Goal: Task Accomplishment & Management: Complete application form

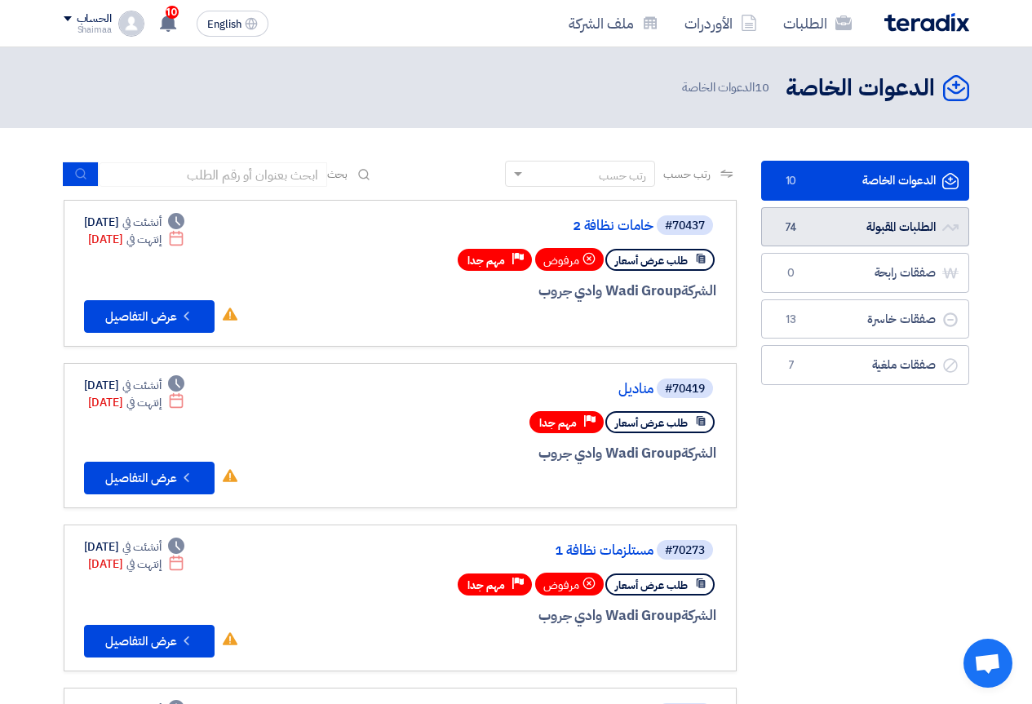
click at [883, 219] on link "الطلبات المقبولة الطلبات المقبولة 74" at bounding box center [865, 227] width 208 height 40
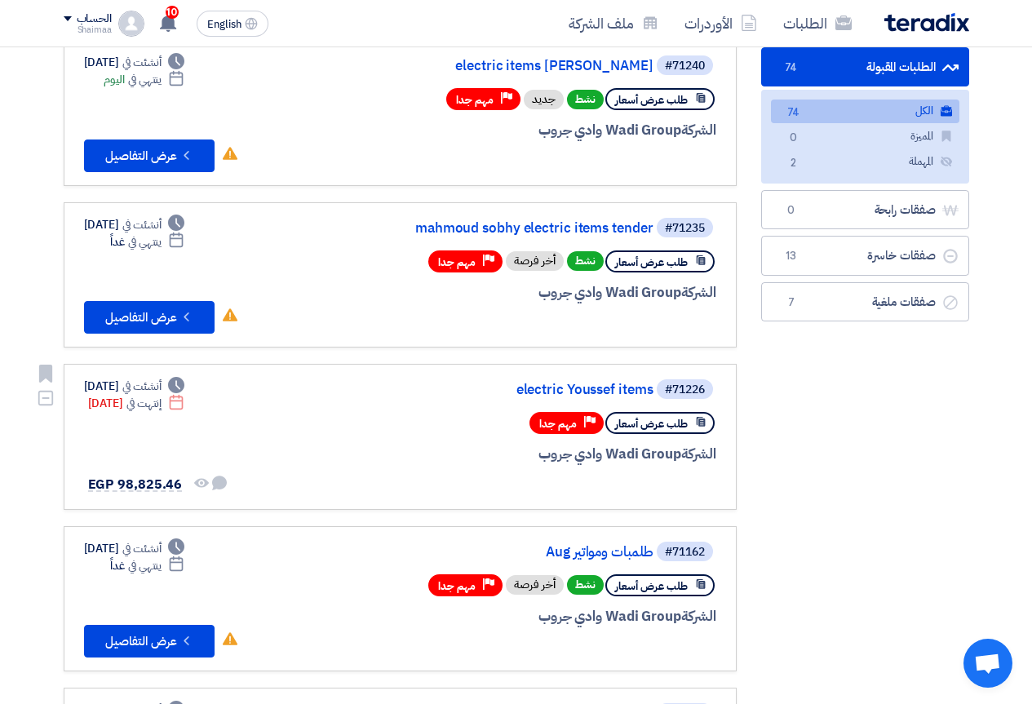
scroll to position [163, 0]
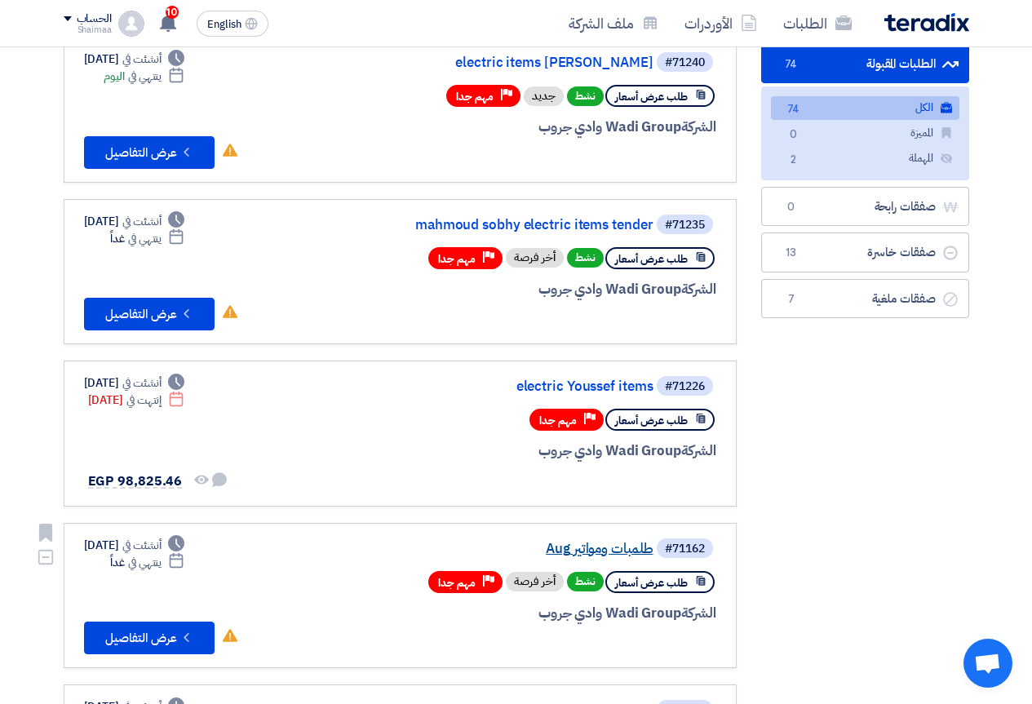
click at [578, 543] on link "طلمبات ومواتير Aug" at bounding box center [490, 549] width 326 height 15
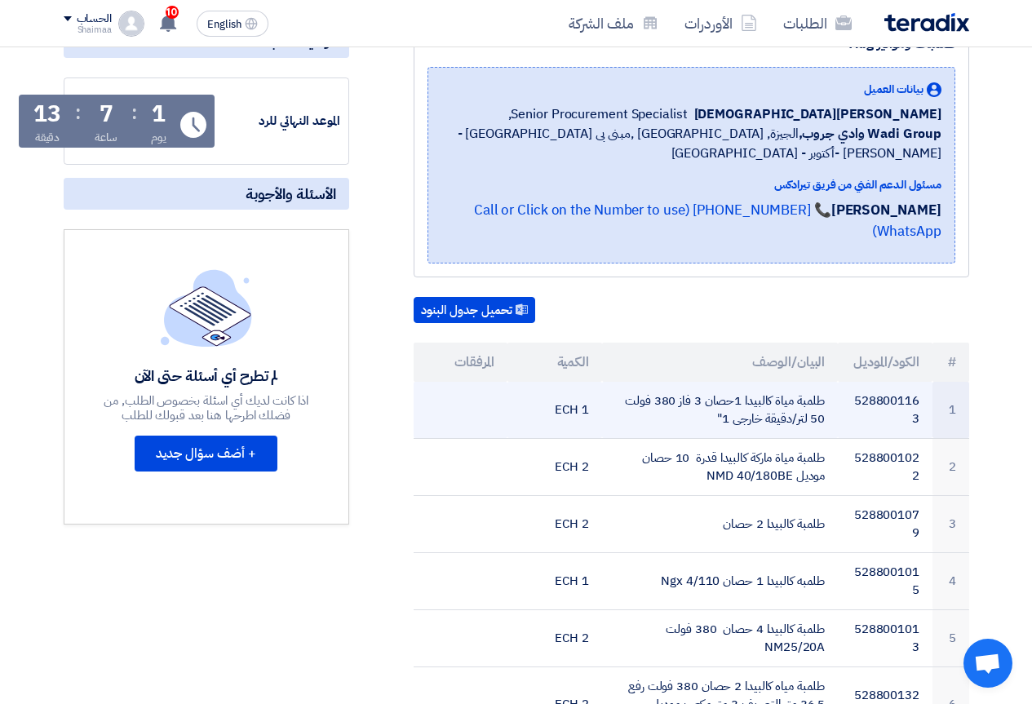
scroll to position [245, 0]
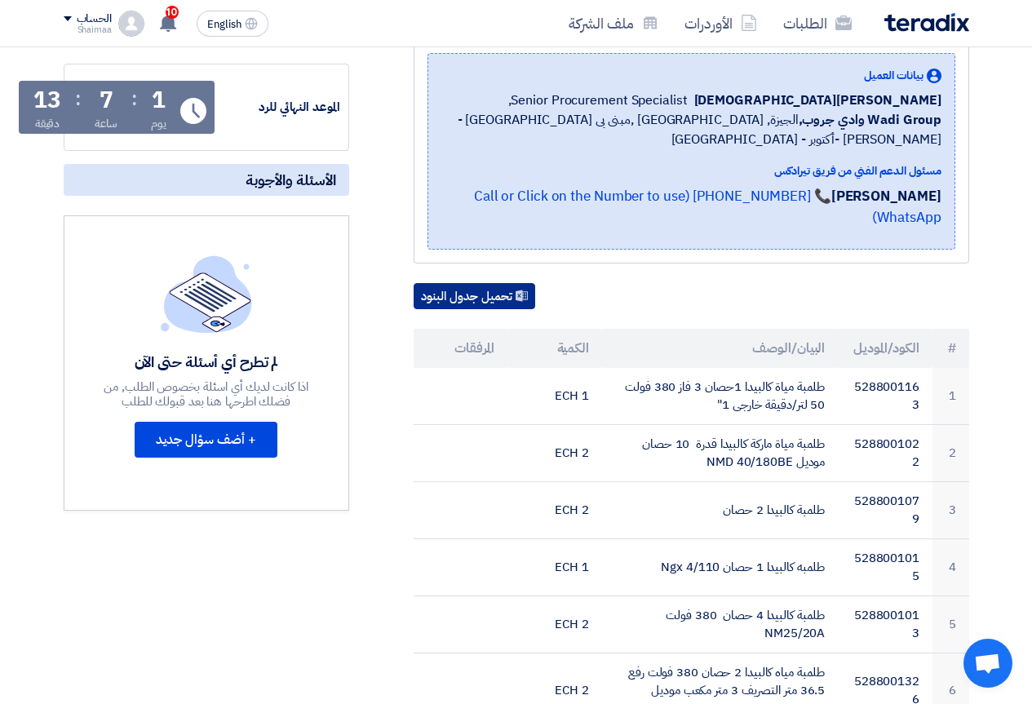
click at [486, 283] on button "تحميل جدول البنود" at bounding box center [475, 296] width 122 height 26
click at [489, 283] on button "تحميل جدول البنود" at bounding box center [475, 296] width 122 height 26
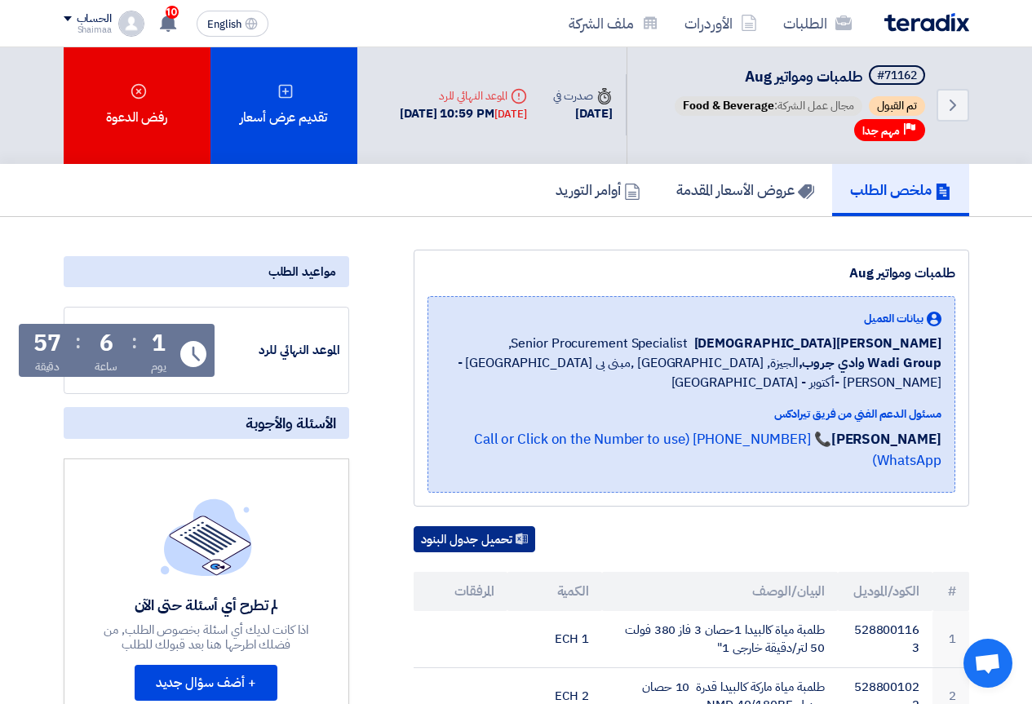
scroll to position [0, 0]
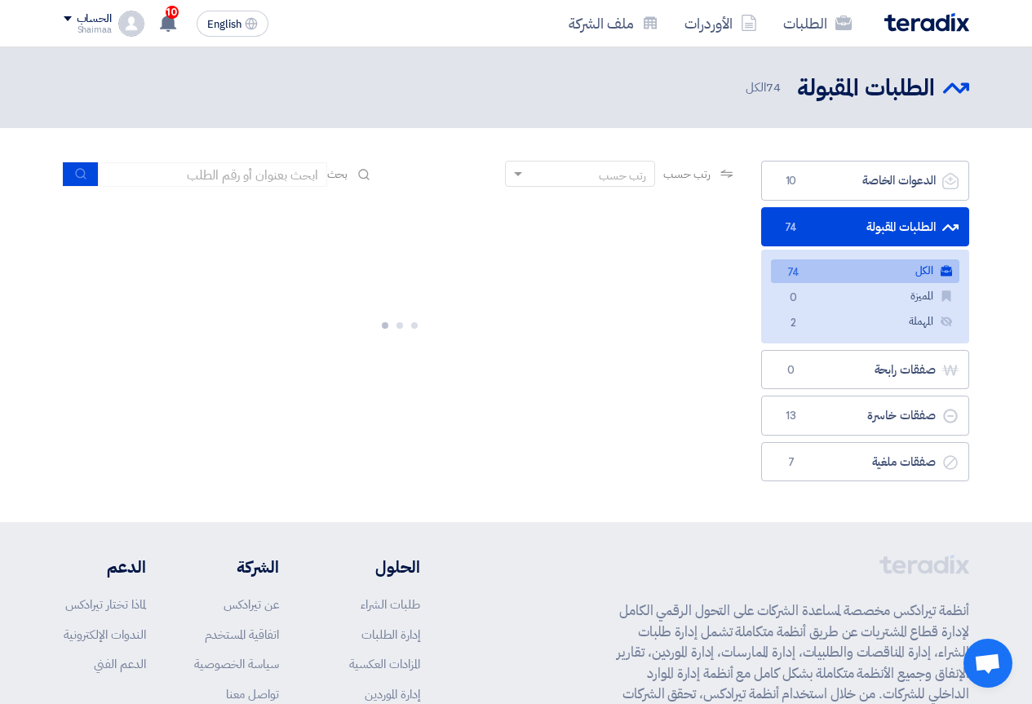
click at [874, 235] on link "الطلبات المقبولة الطلبات المقبولة 74" at bounding box center [865, 227] width 208 height 40
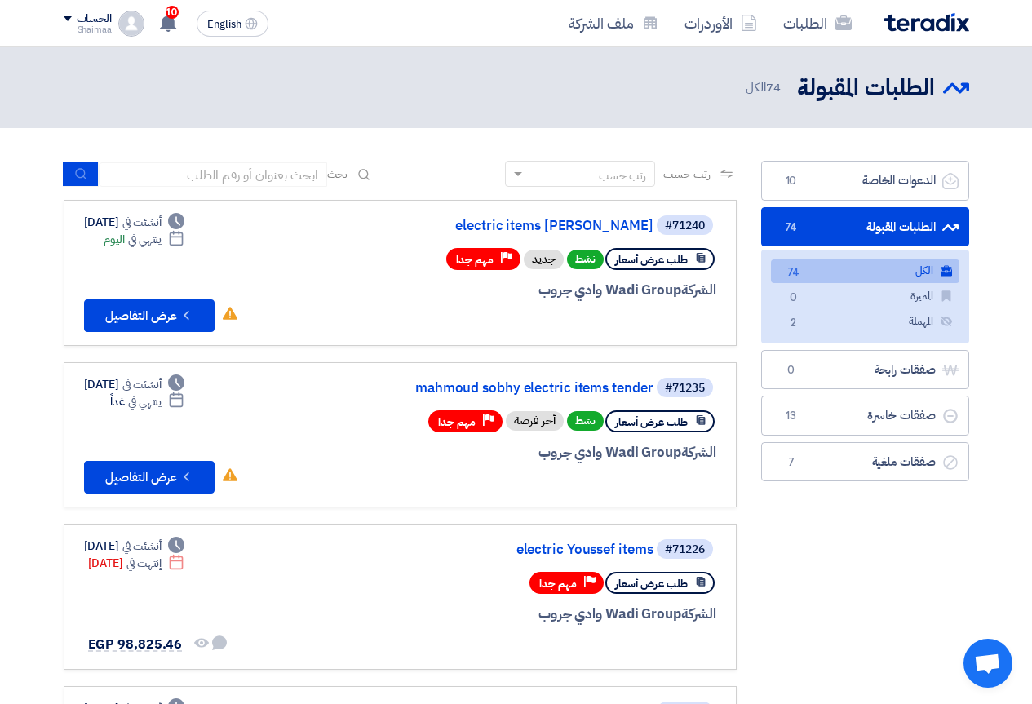
click at [841, 265] on link "الكل الكل 74" at bounding box center [865, 271] width 188 height 24
click at [582, 219] on link "electric items [PERSON_NAME]" at bounding box center [490, 226] width 326 height 15
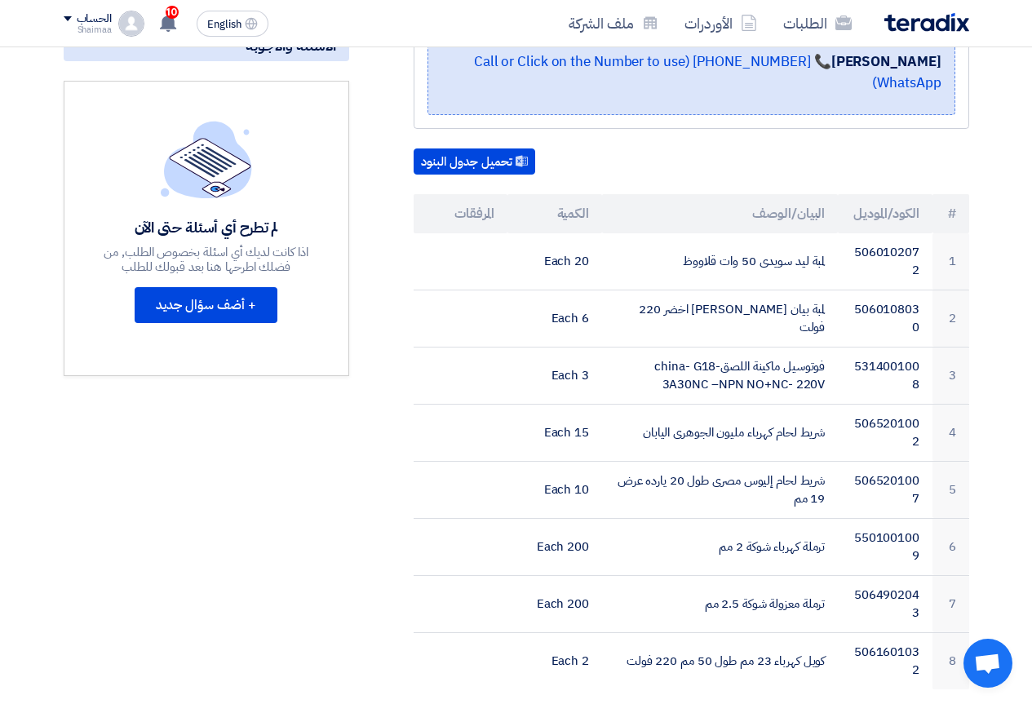
scroll to position [408, 0]
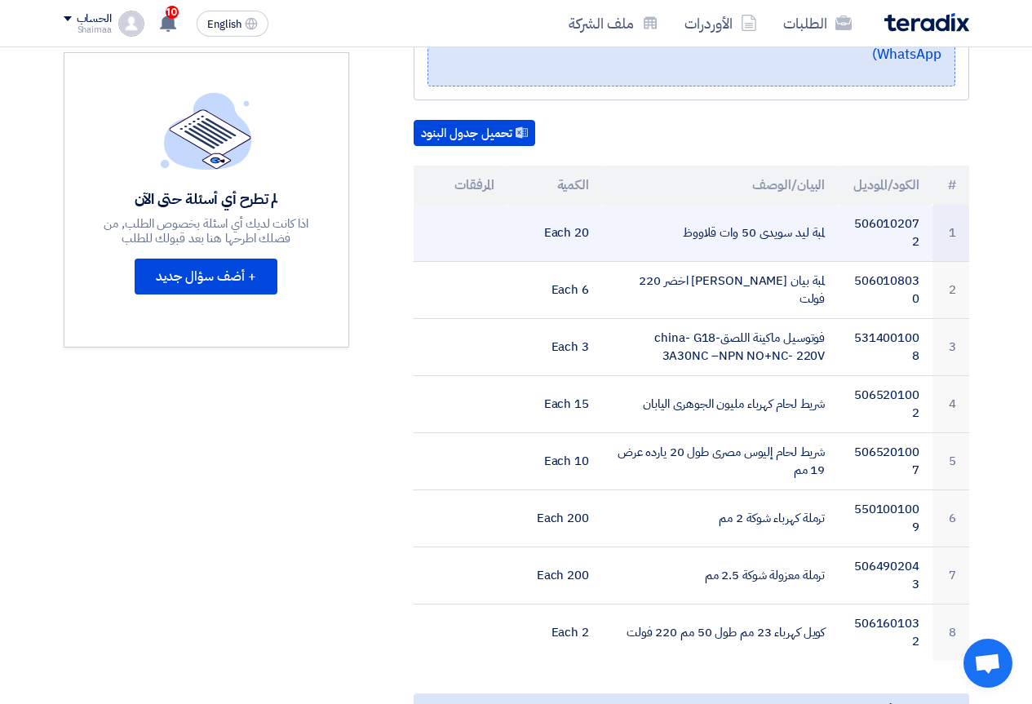
drag, startPoint x: 758, startPoint y: 214, endPoint x: 786, endPoint y: 212, distance: 28.6
click at [757, 214] on td "لمبة ليد سويدى 50 وات قلاووظ" at bounding box center [720, 233] width 236 height 57
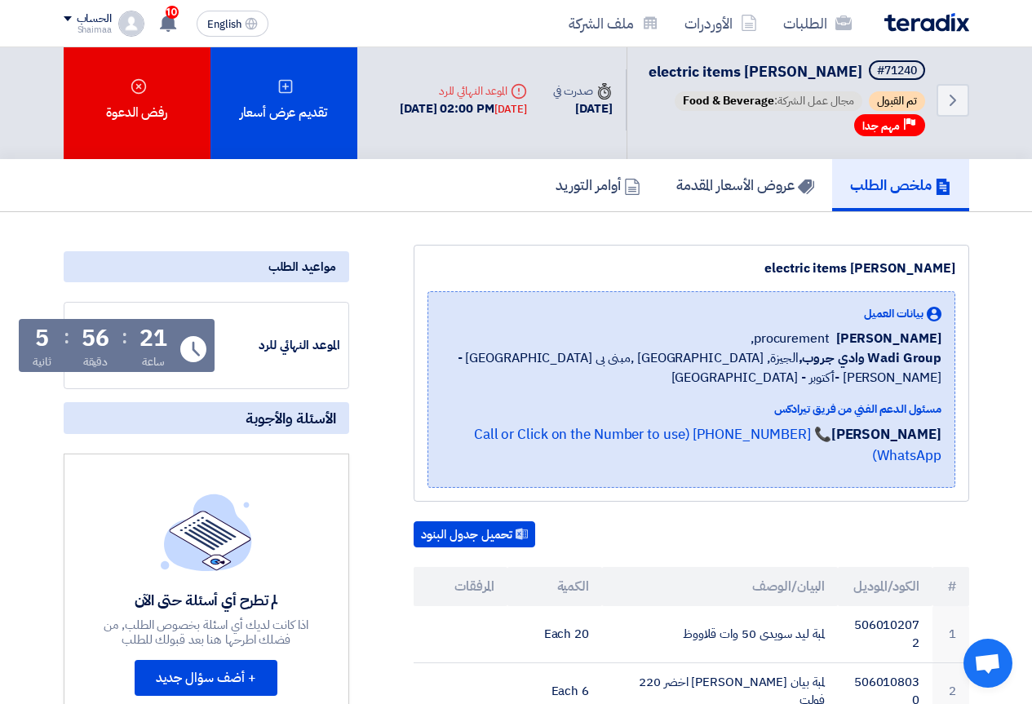
scroll to position [0, 0]
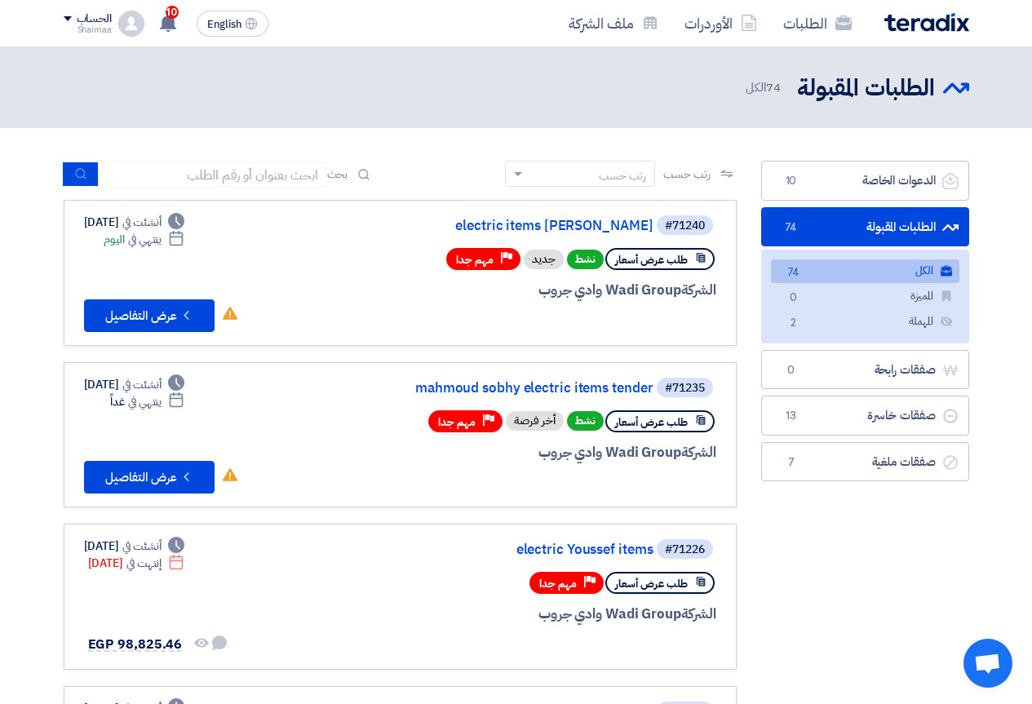
click at [850, 277] on link "الكل الكل 74" at bounding box center [865, 271] width 188 height 24
click at [542, 386] on link "mahmoud sobhy electric items tender" at bounding box center [490, 388] width 326 height 15
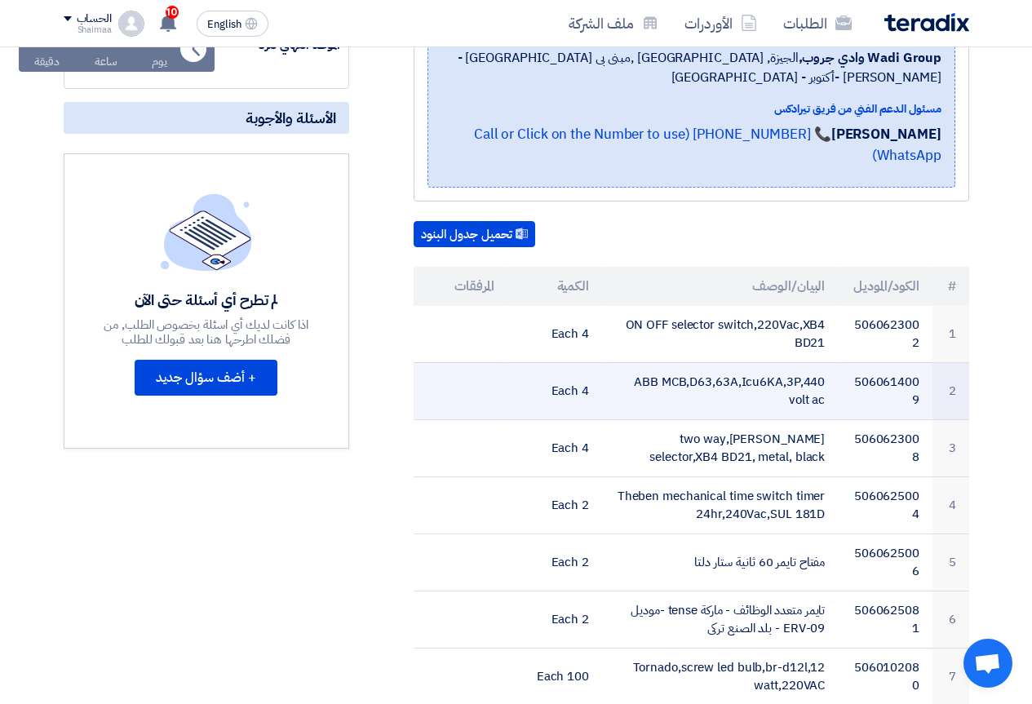
scroll to position [245, 0]
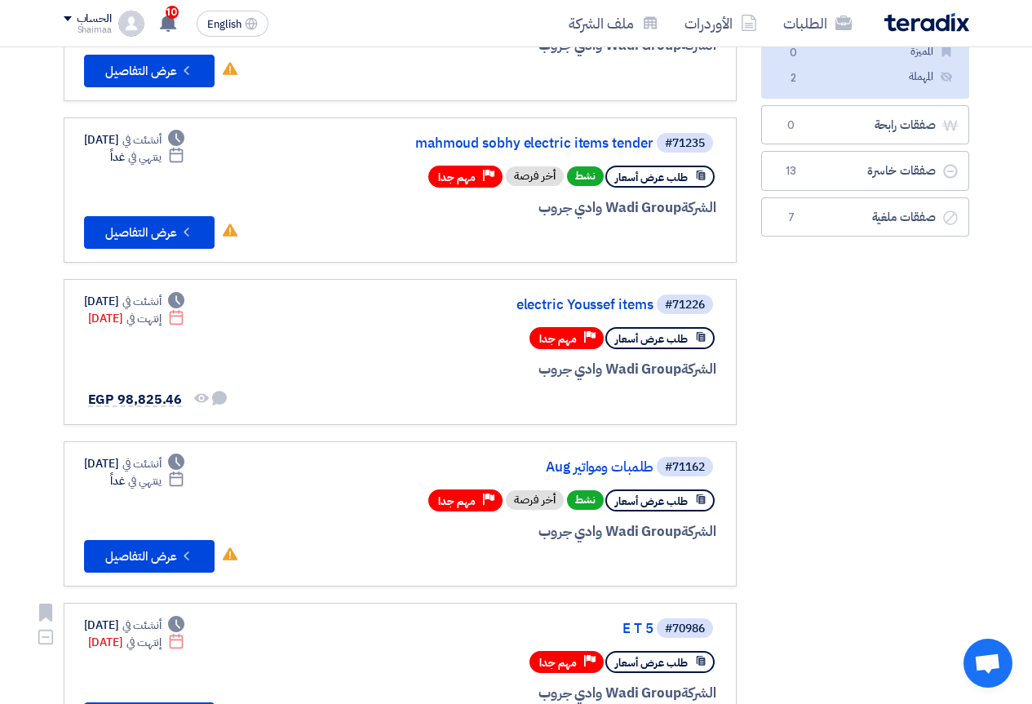
scroll to position [163, 0]
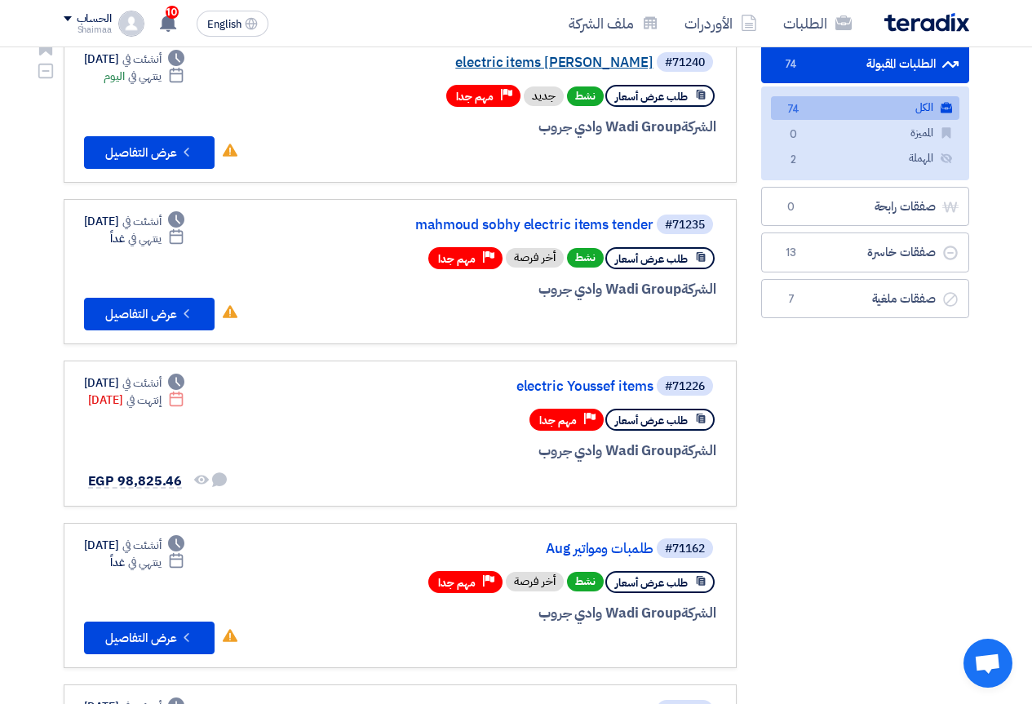
click at [538, 57] on link "electric items [PERSON_NAME]" at bounding box center [490, 62] width 326 height 15
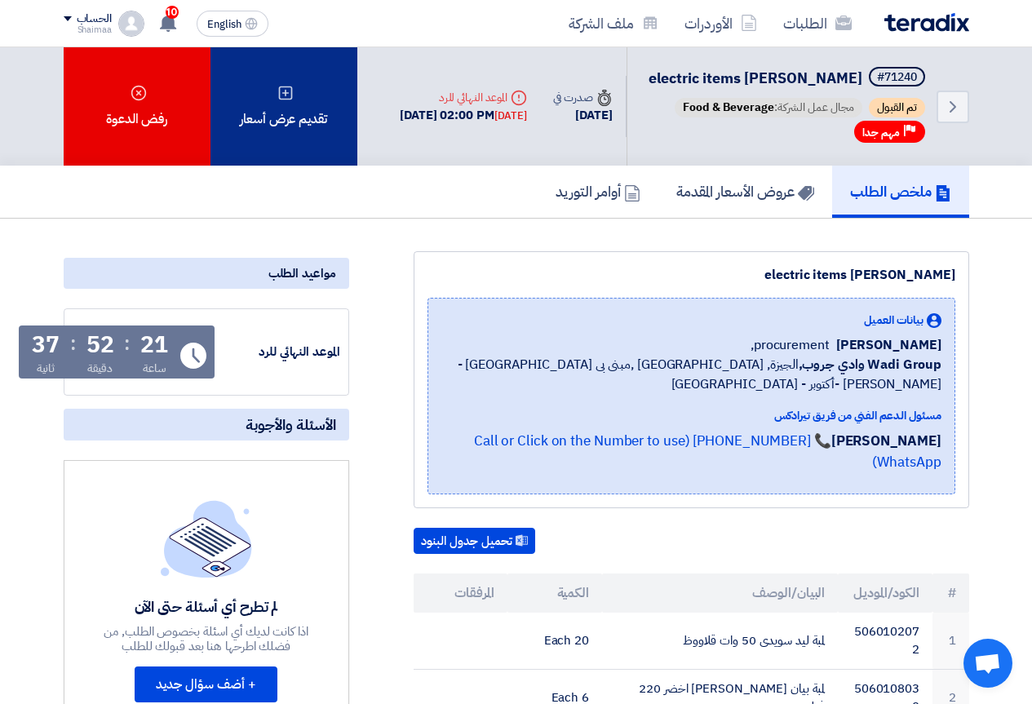
click at [323, 109] on div "تقديم عرض أسعار" at bounding box center [283, 106] width 147 height 118
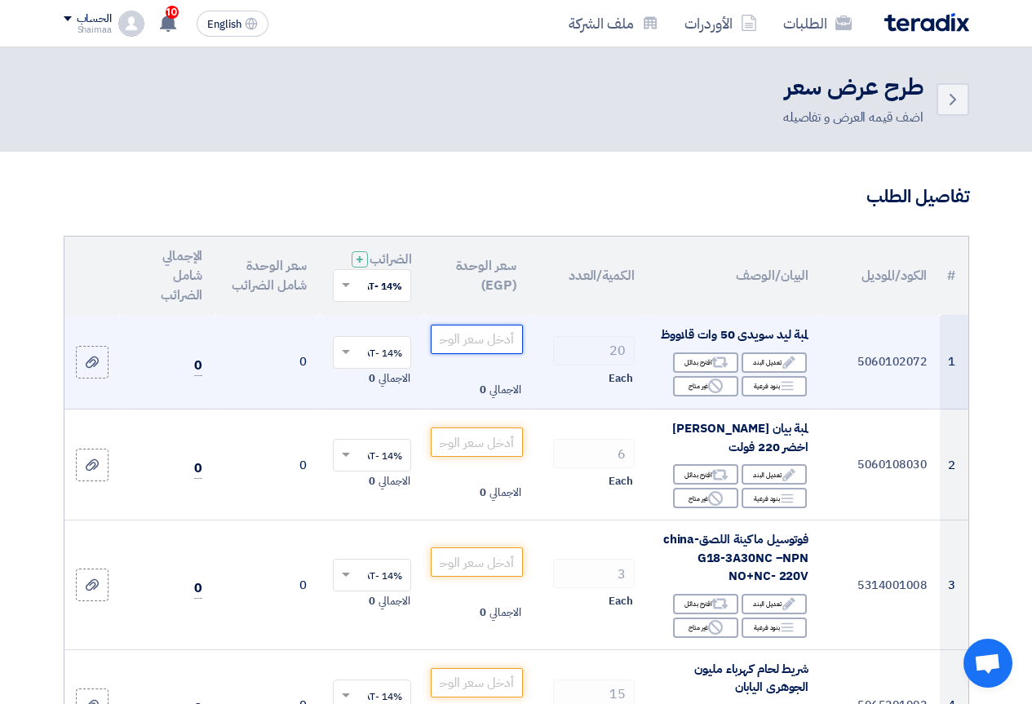
click at [479, 354] on input "number" at bounding box center [476, 339] width 91 height 29
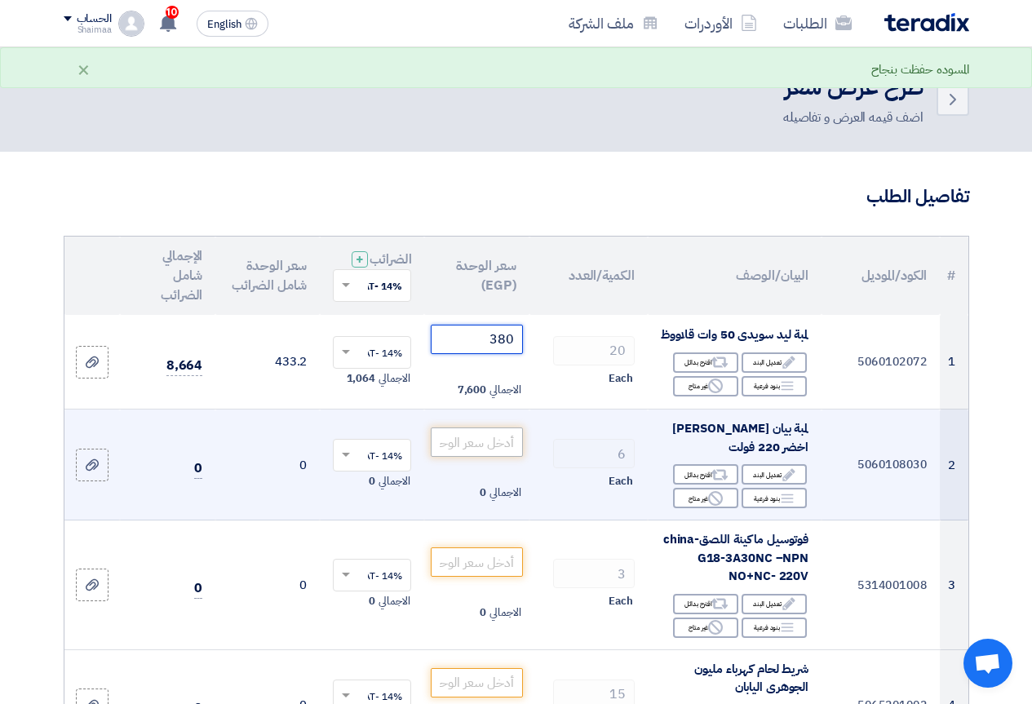
type input "380"
click at [485, 457] on input "number" at bounding box center [476, 441] width 91 height 29
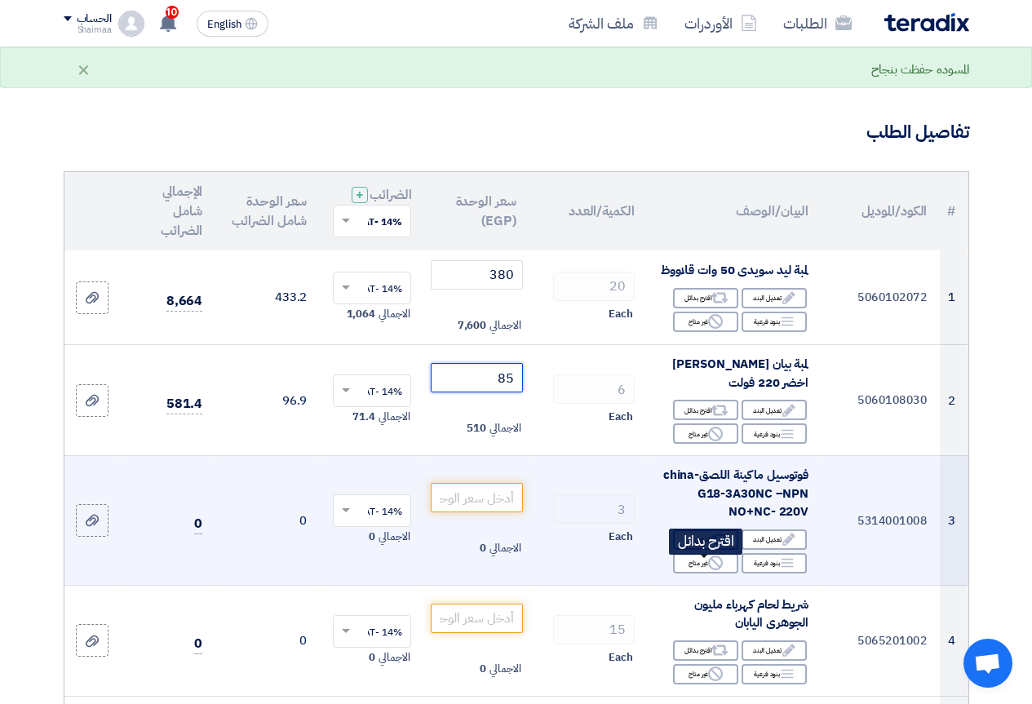
scroll to position [163, 0]
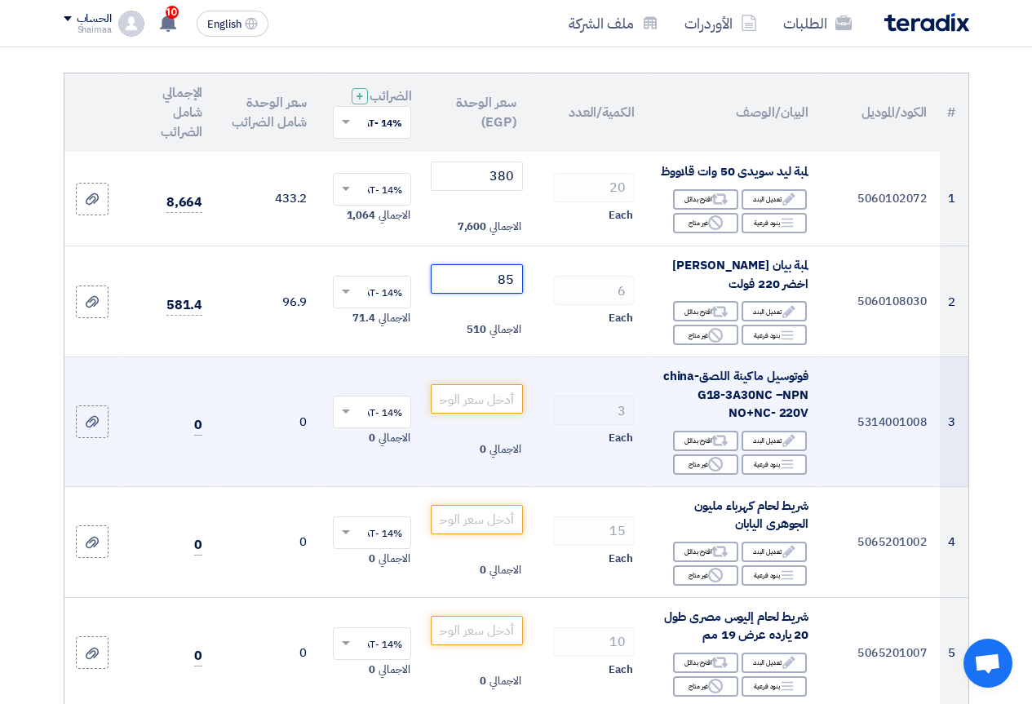
type input "85"
click at [707, 420] on span "فوتوسيل ماكينة اللصقchina- G18-3A30NC –NPN NO+NC- 220V" at bounding box center [735, 394] width 145 height 55
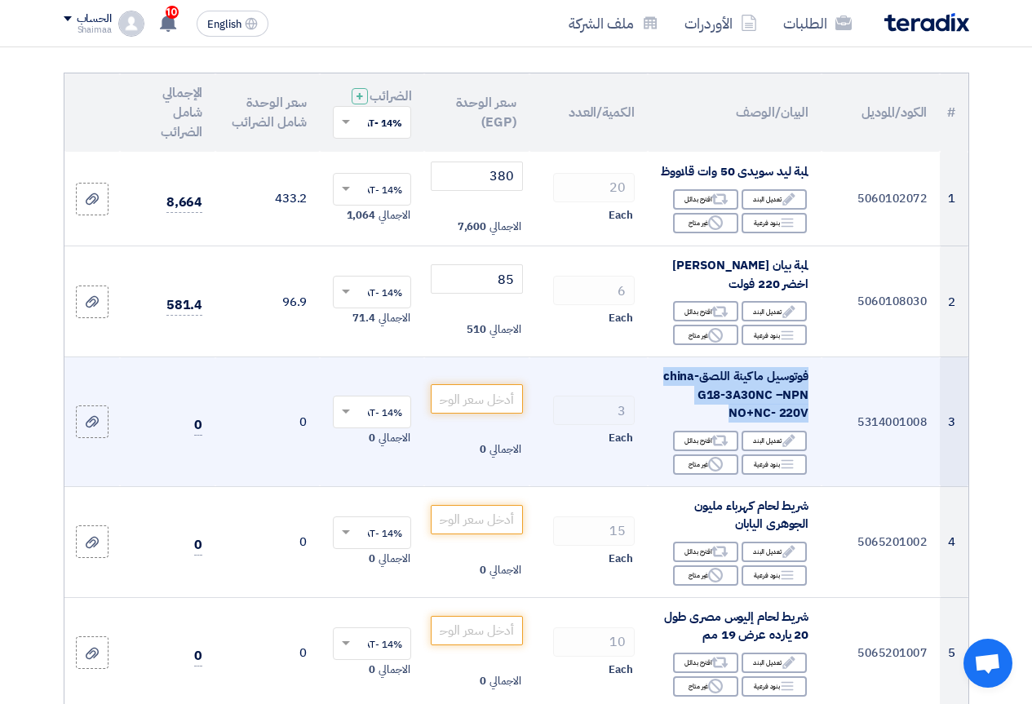
click at [707, 420] on span "فوتوسيل ماكينة اللصقchina- G18-3A30NC –NPN NO+NC- 220V" at bounding box center [735, 394] width 145 height 55
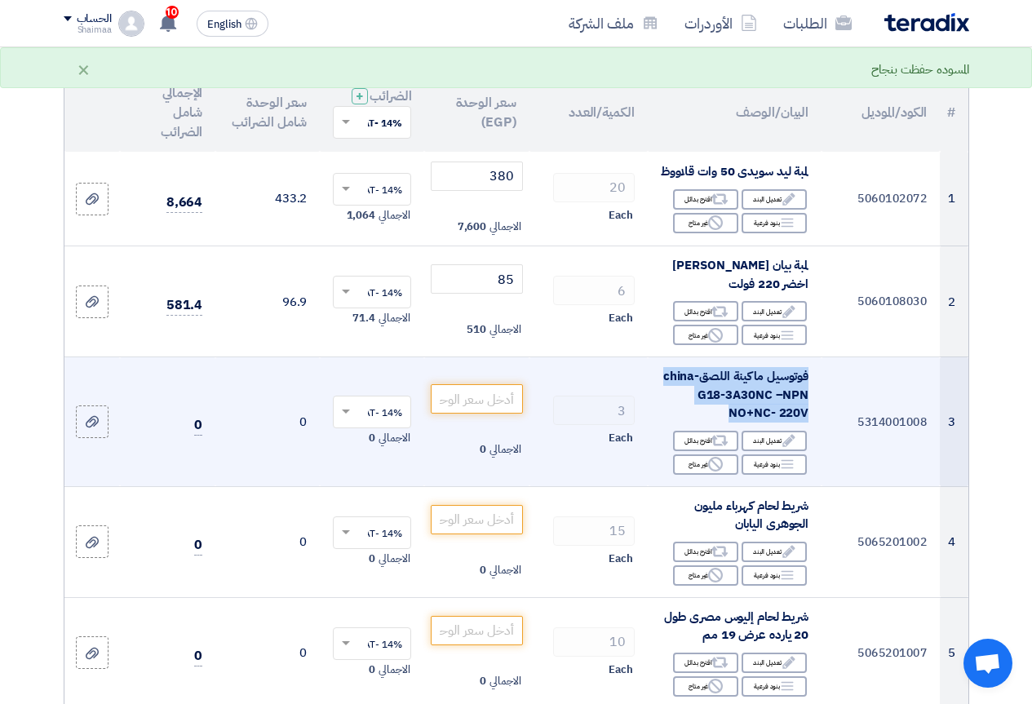
click at [702, 419] on span "فوتوسيل ماكينة اللصقchina- G18-3A30NC –NPN NO+NC- 220V" at bounding box center [735, 394] width 145 height 55
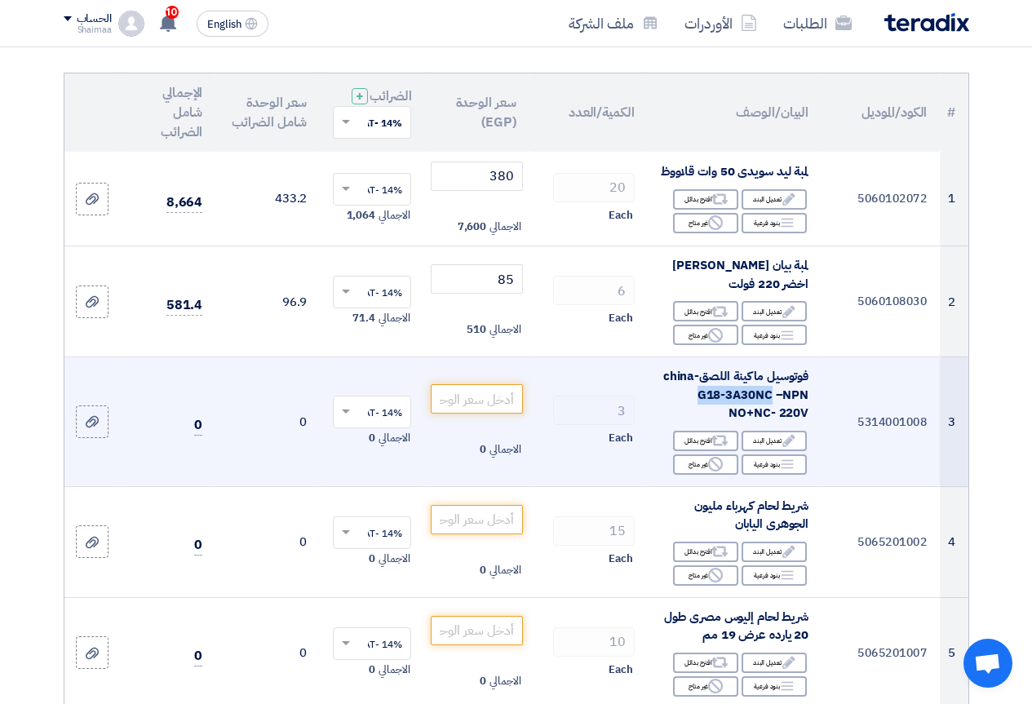
drag, startPoint x: 701, startPoint y: 423, endPoint x: 764, endPoint y: 424, distance: 62.8
click at [772, 422] on span "فوتوسيل ماكينة اللصقchina- G18-3A30NC –NPN NO+NC- 220V" at bounding box center [735, 394] width 145 height 55
copy span "G18-3A30NC"
click at [694, 475] on div "Reject غير متاح" at bounding box center [705, 464] width 65 height 20
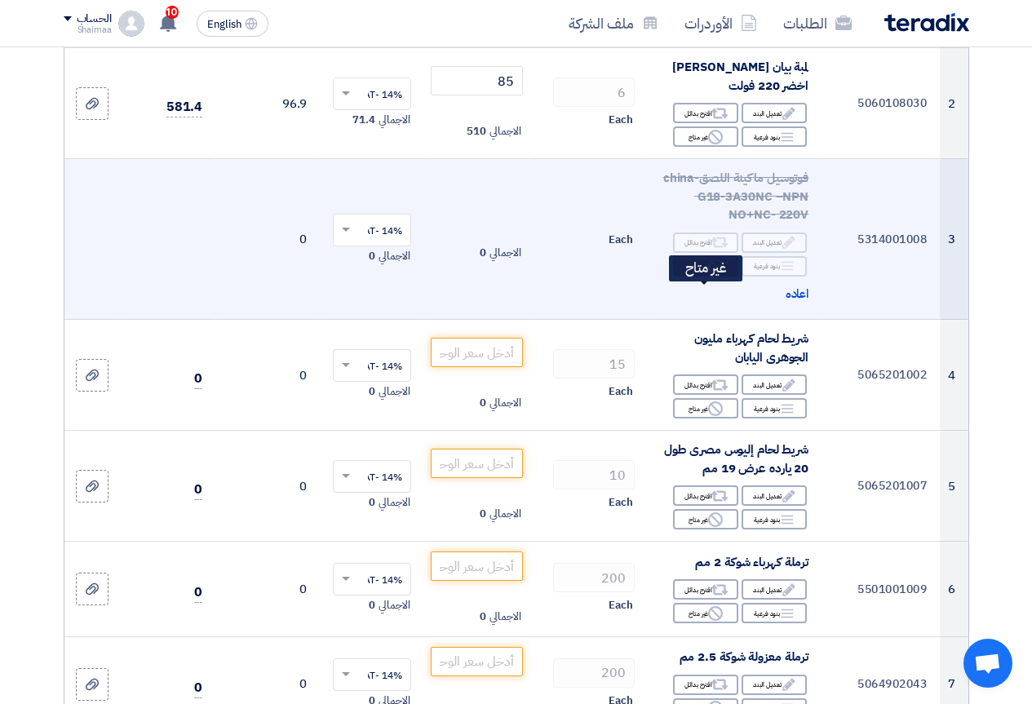
scroll to position [408, 0]
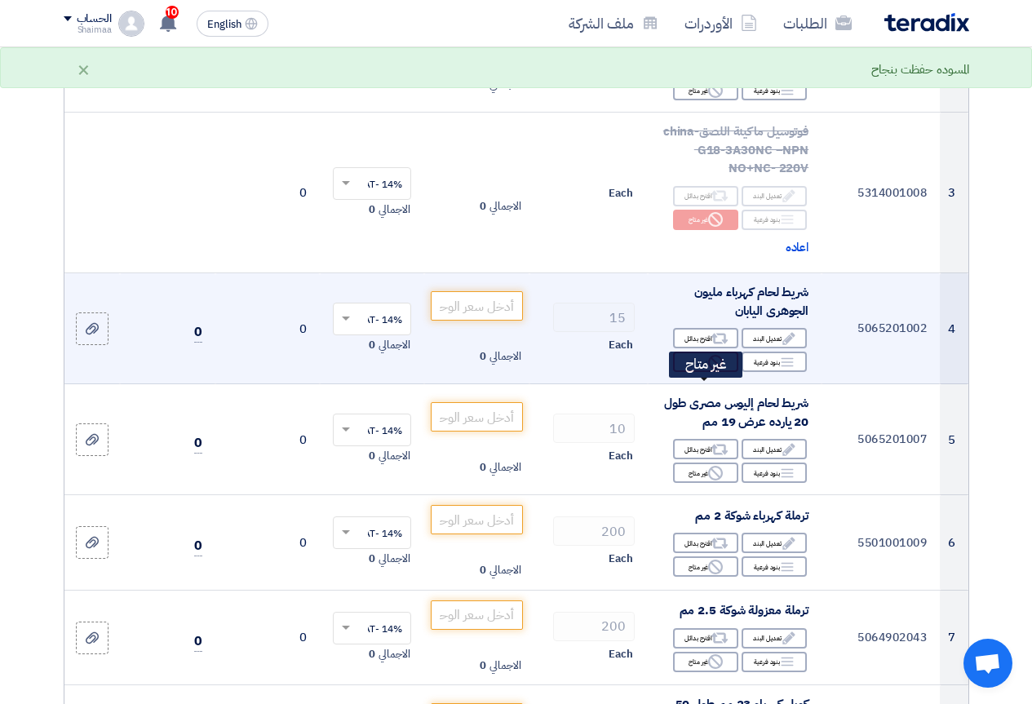
click at [710, 372] on div "Reject غير متاح" at bounding box center [705, 362] width 65 height 20
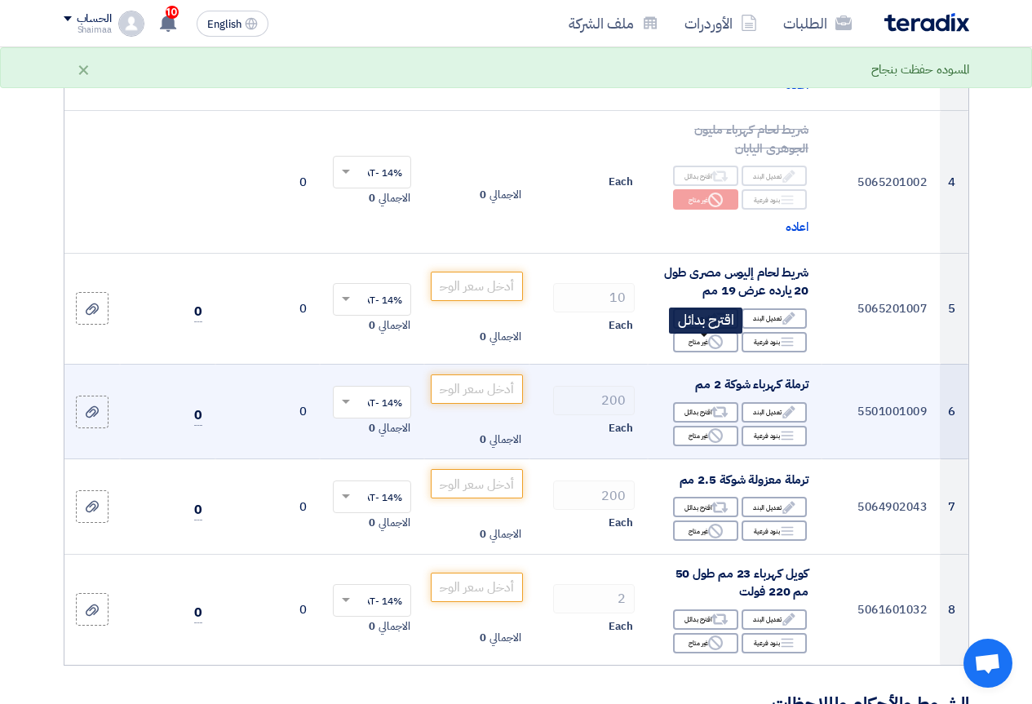
scroll to position [571, 0]
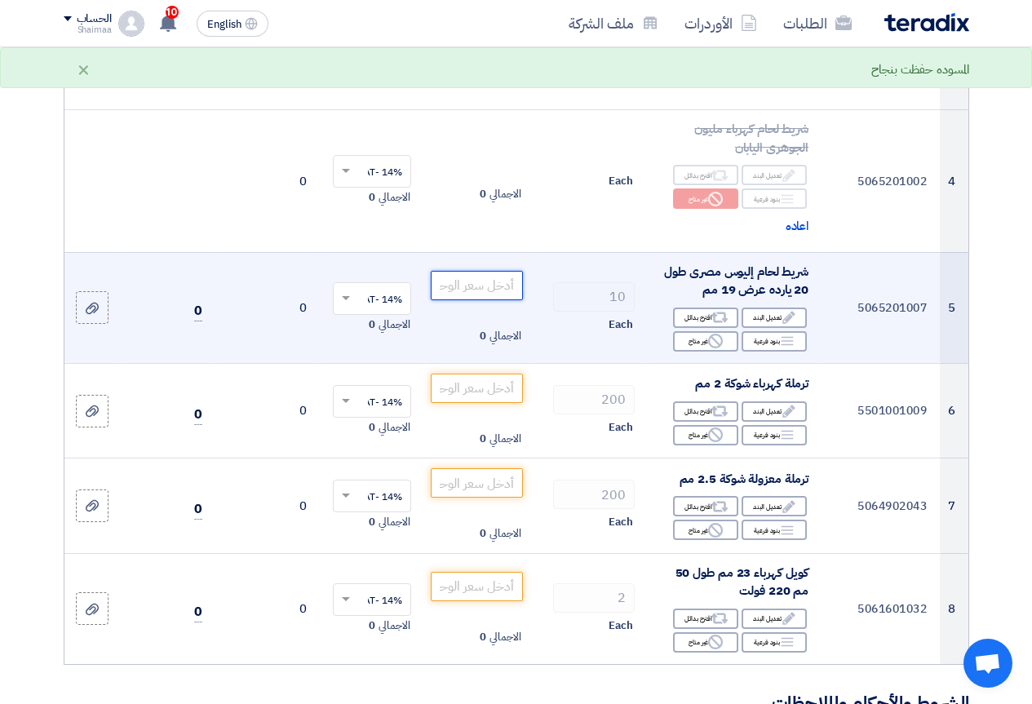
click at [480, 300] on input "number" at bounding box center [476, 285] width 91 height 29
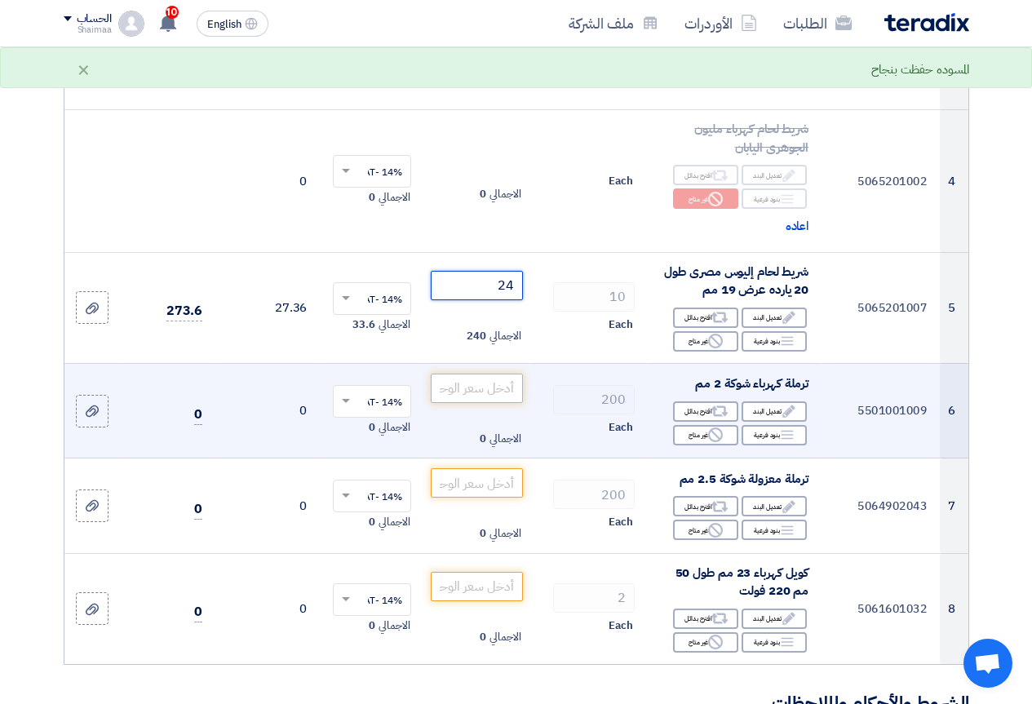
type input "24"
click at [485, 403] on input "number" at bounding box center [476, 388] width 91 height 29
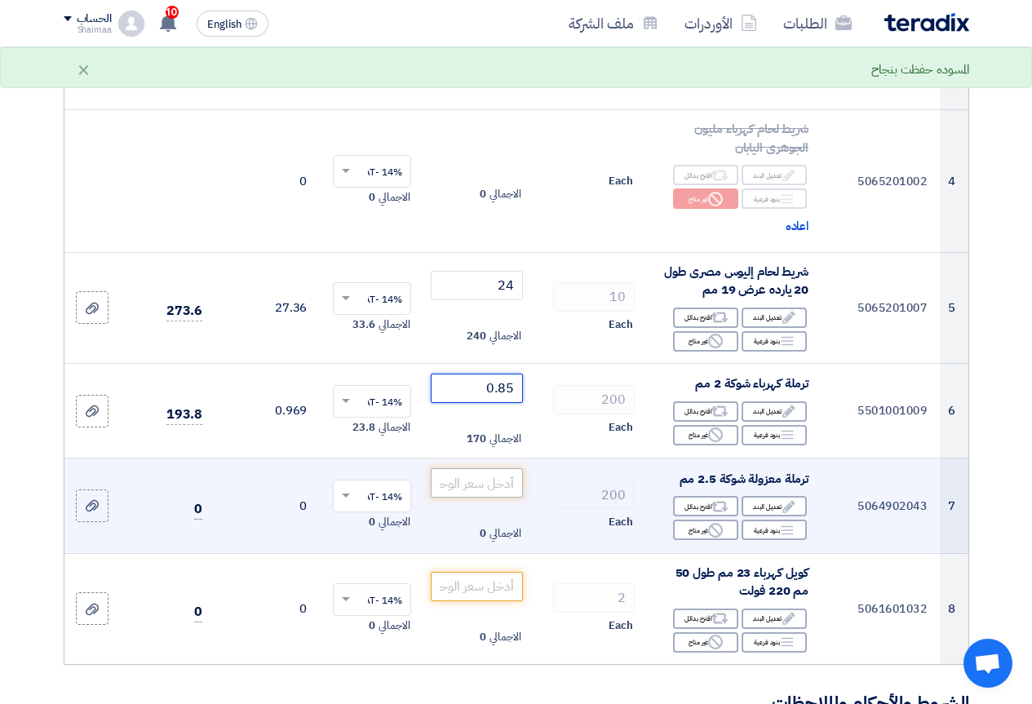
type input "0.85"
click at [484, 498] on input "number" at bounding box center [476, 482] width 91 height 29
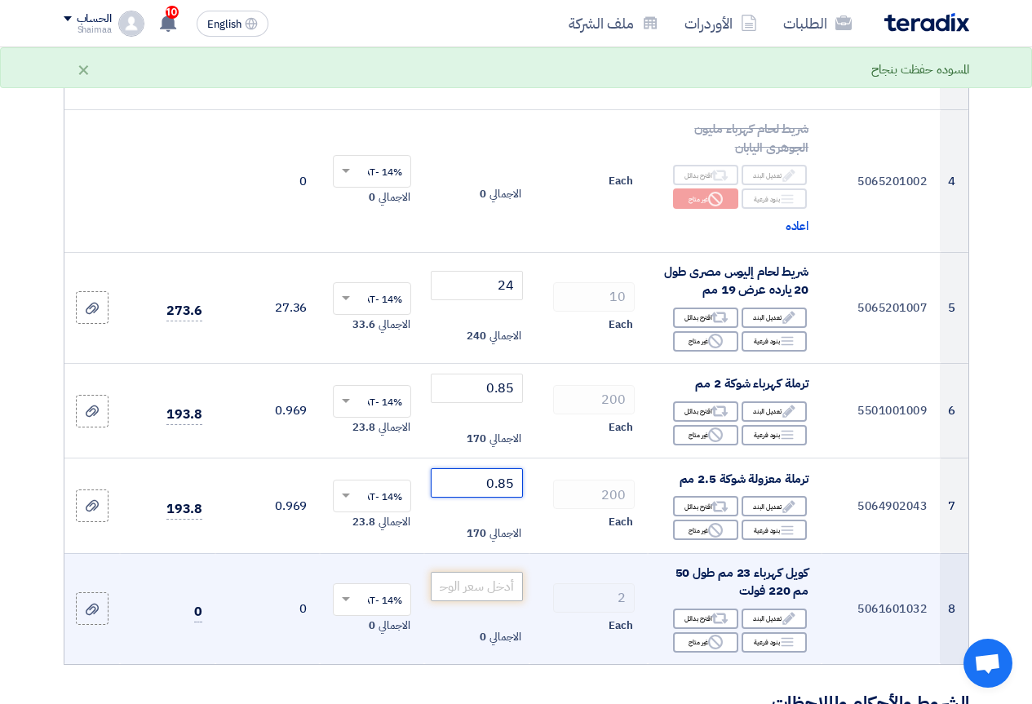
type input "0.85"
click at [472, 601] on input "number" at bounding box center [476, 586] width 91 height 29
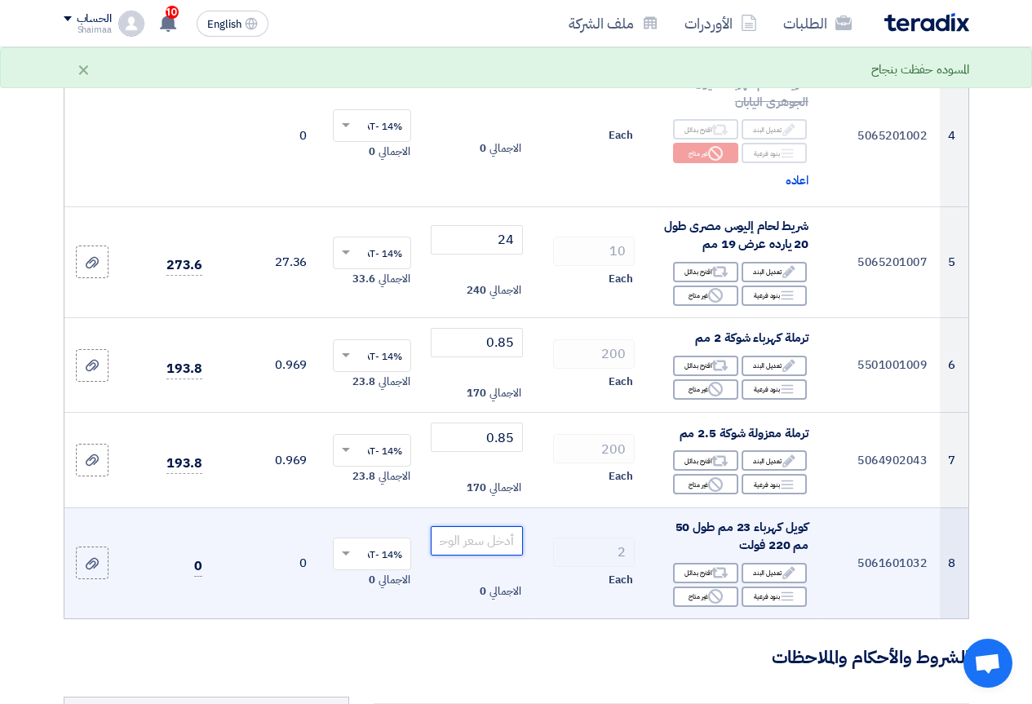
scroll to position [653, 0]
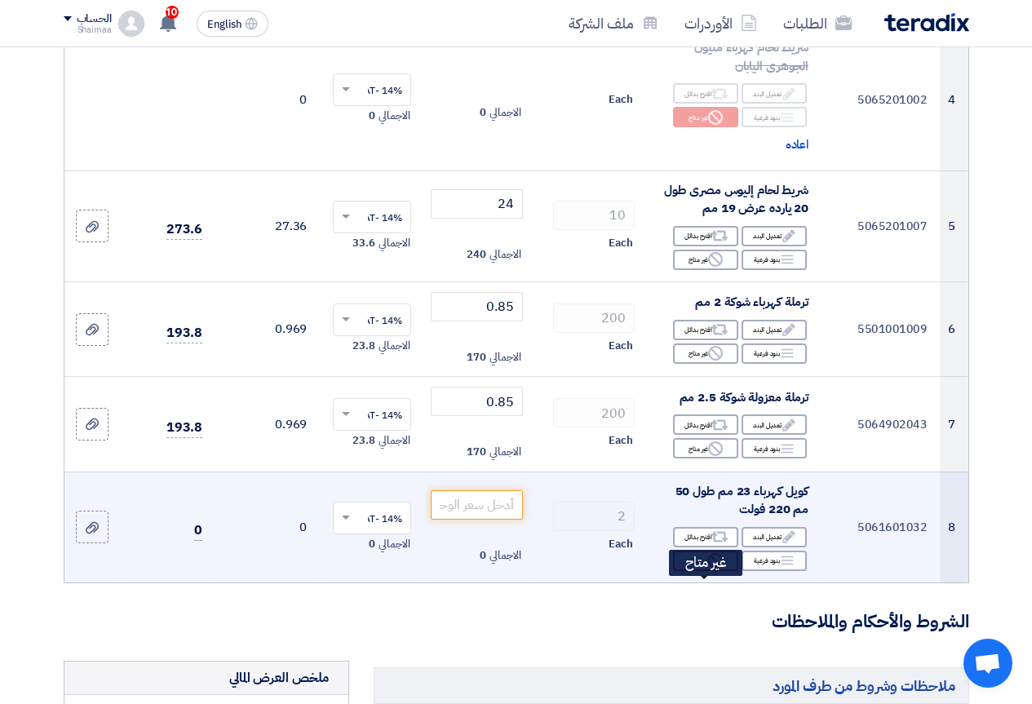
click at [700, 571] on div "Reject غير متاح" at bounding box center [705, 561] width 65 height 20
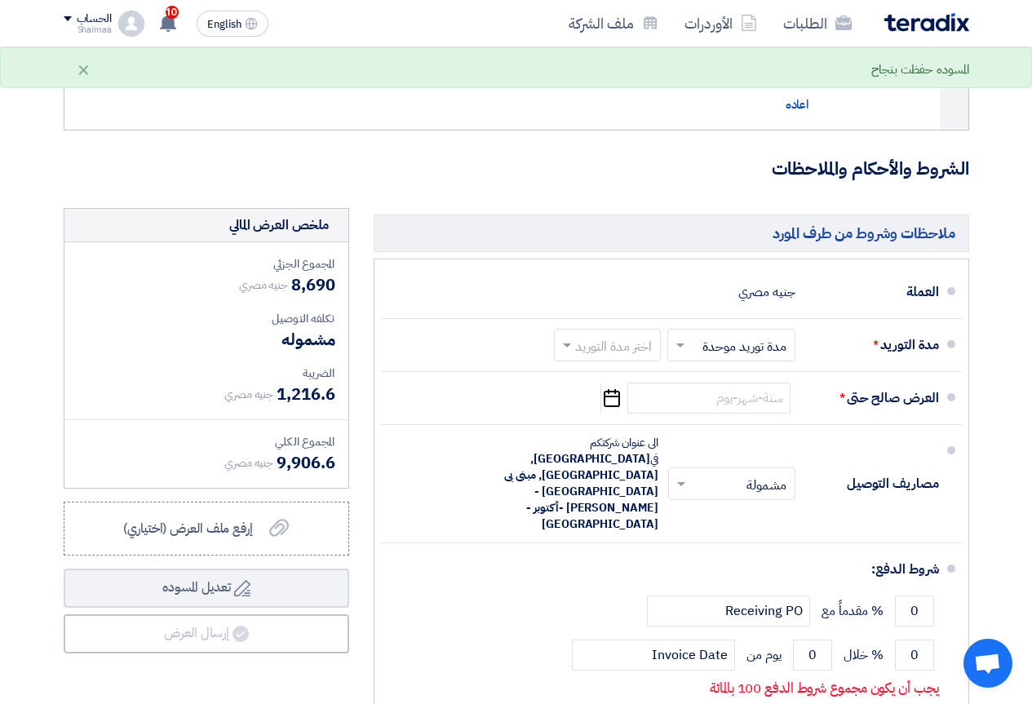
scroll to position [1142, 0]
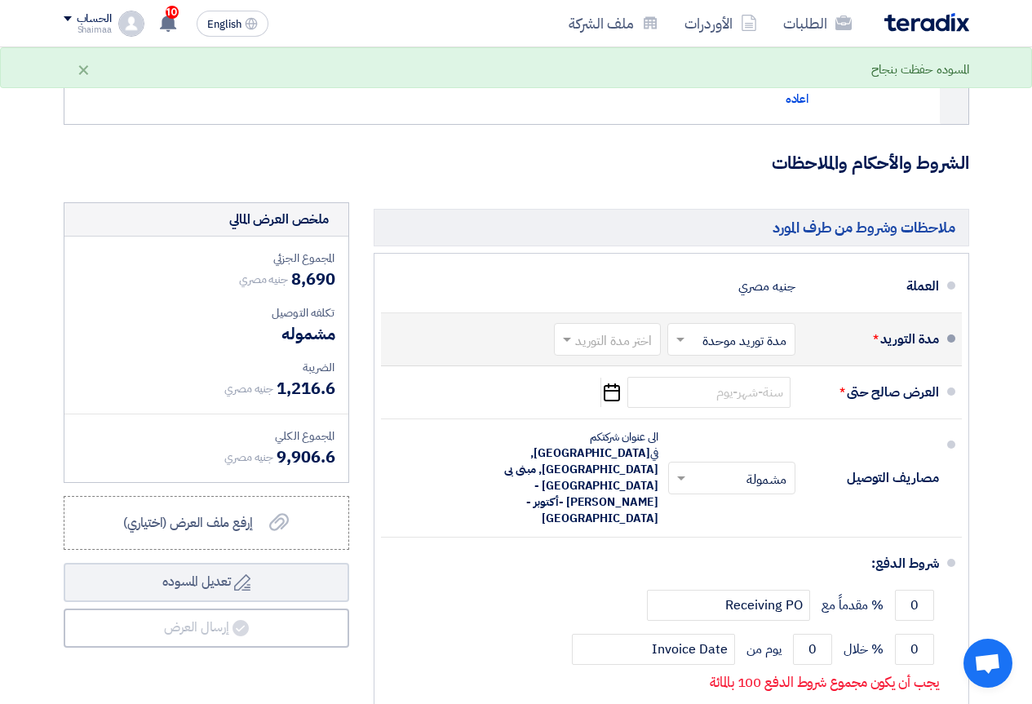
click at [674, 347] on span at bounding box center [678, 339] width 20 height 16
click at [693, 419] on div "مدة توريد موحدة" at bounding box center [734, 404] width 126 height 29
click at [612, 352] on input "text" at bounding box center [604, 341] width 99 height 24
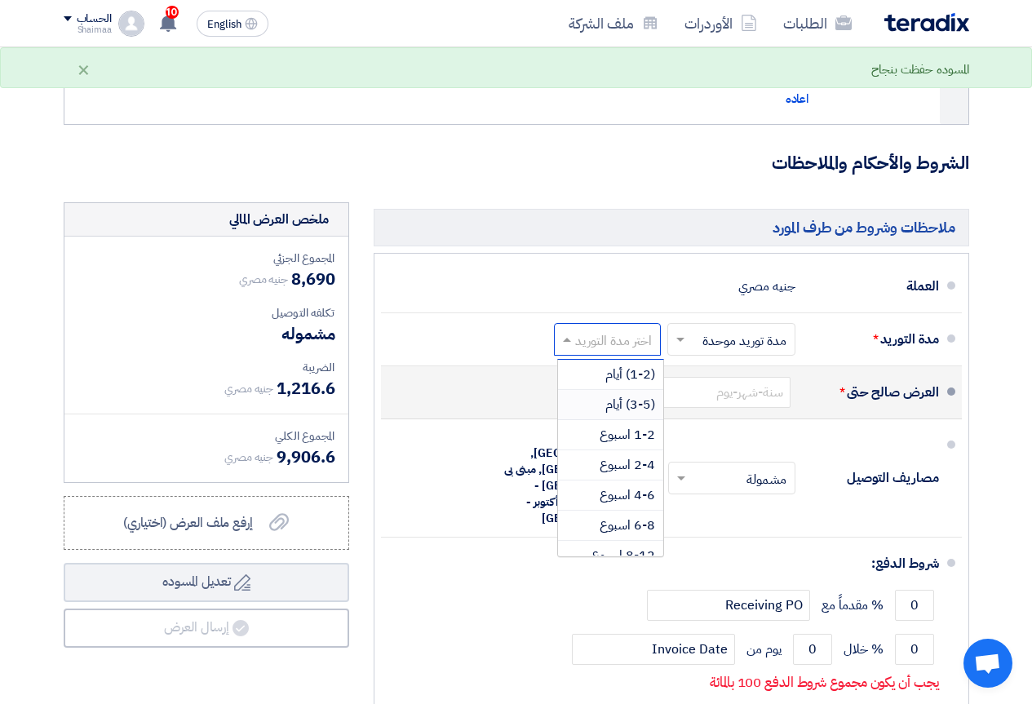
click at [620, 414] on span "(3-5) أيام" at bounding box center [630, 405] width 50 height 20
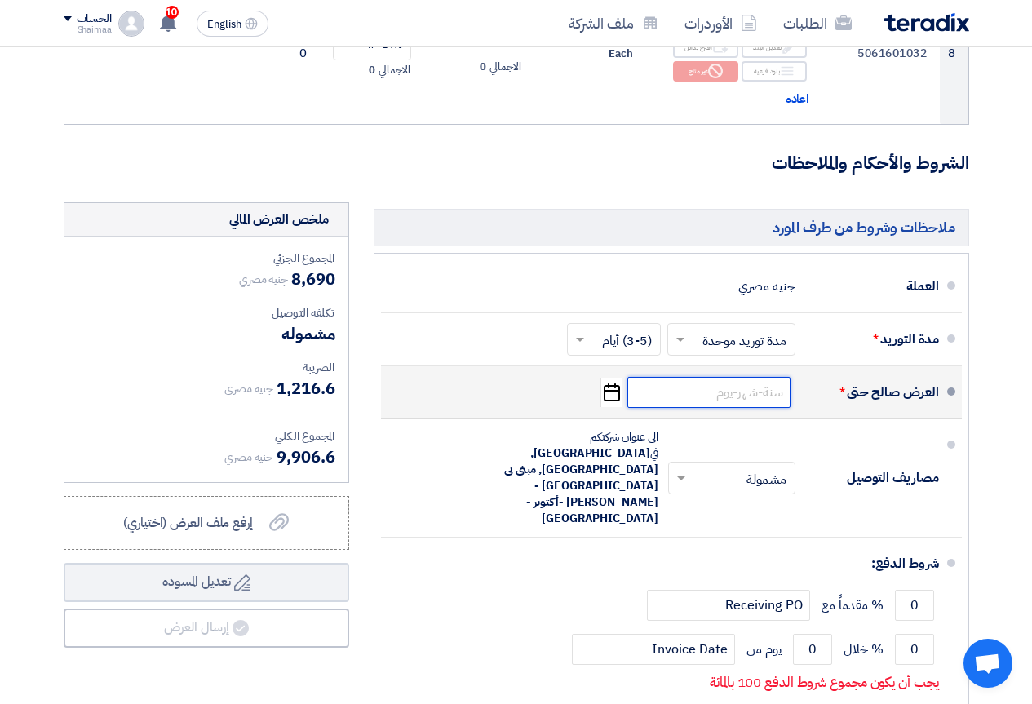
click at [670, 408] on input at bounding box center [708, 392] width 163 height 31
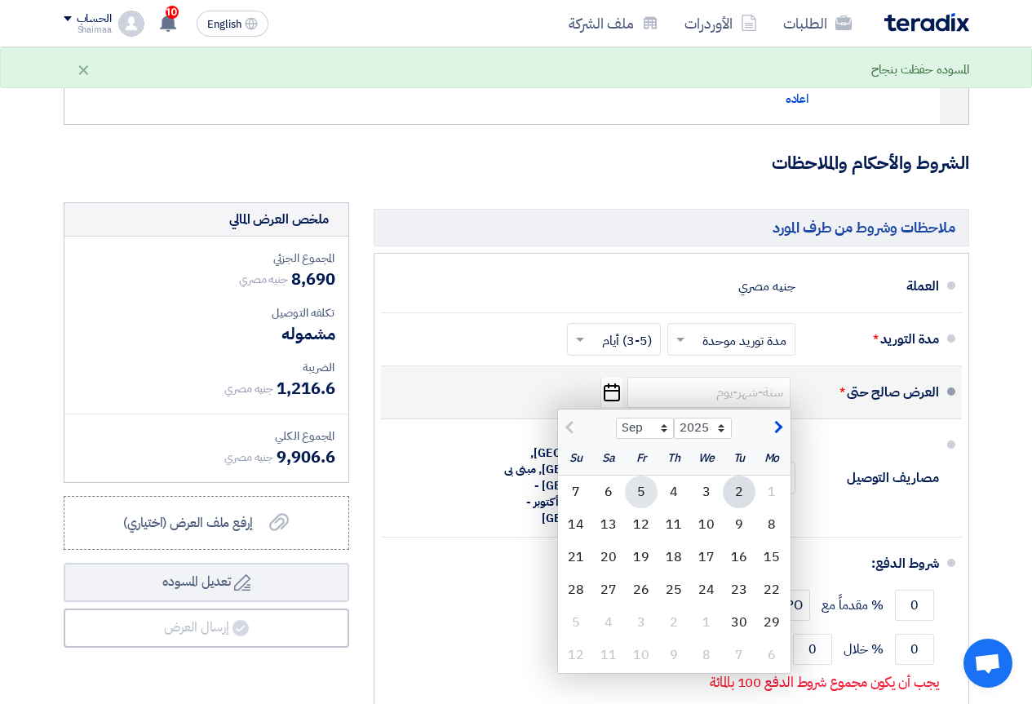
click at [649, 508] on div "5" at bounding box center [641, 492] width 33 height 33
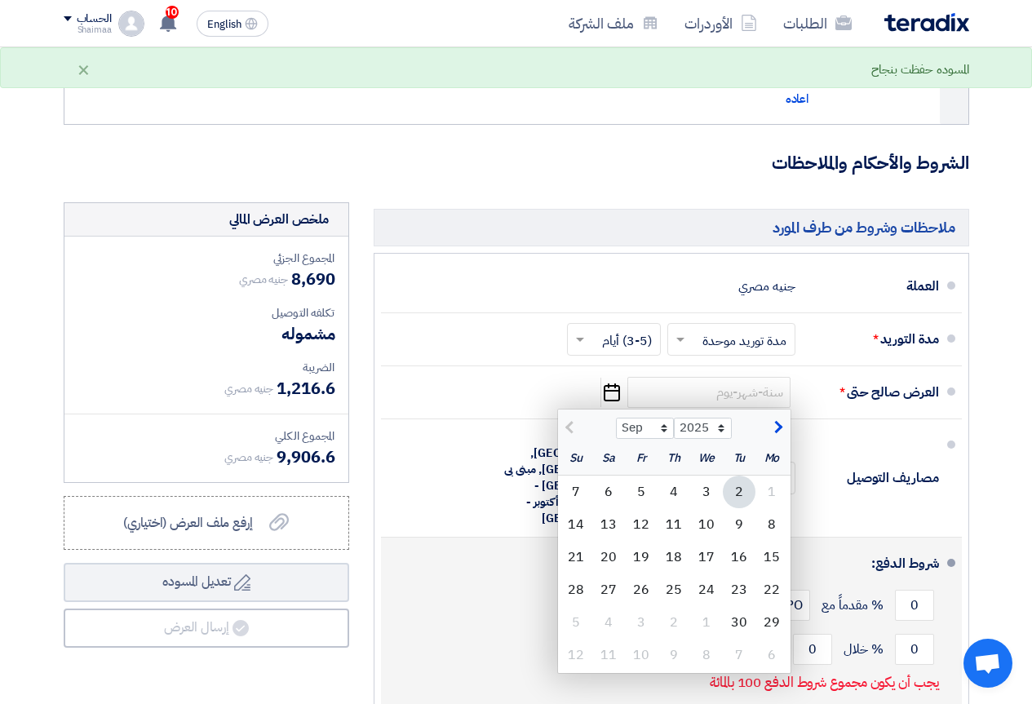
type input "[DATE]"
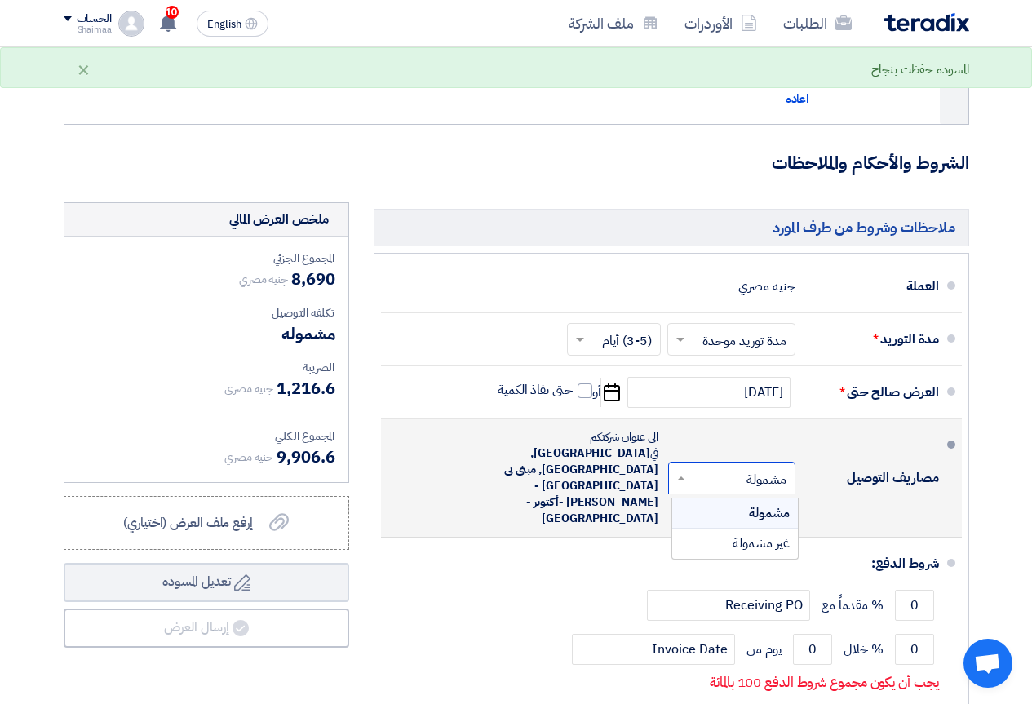
click at [713, 475] on input "text" at bounding box center [728, 479] width 119 height 24
click at [713, 476] on input "text" at bounding box center [728, 479] width 119 height 24
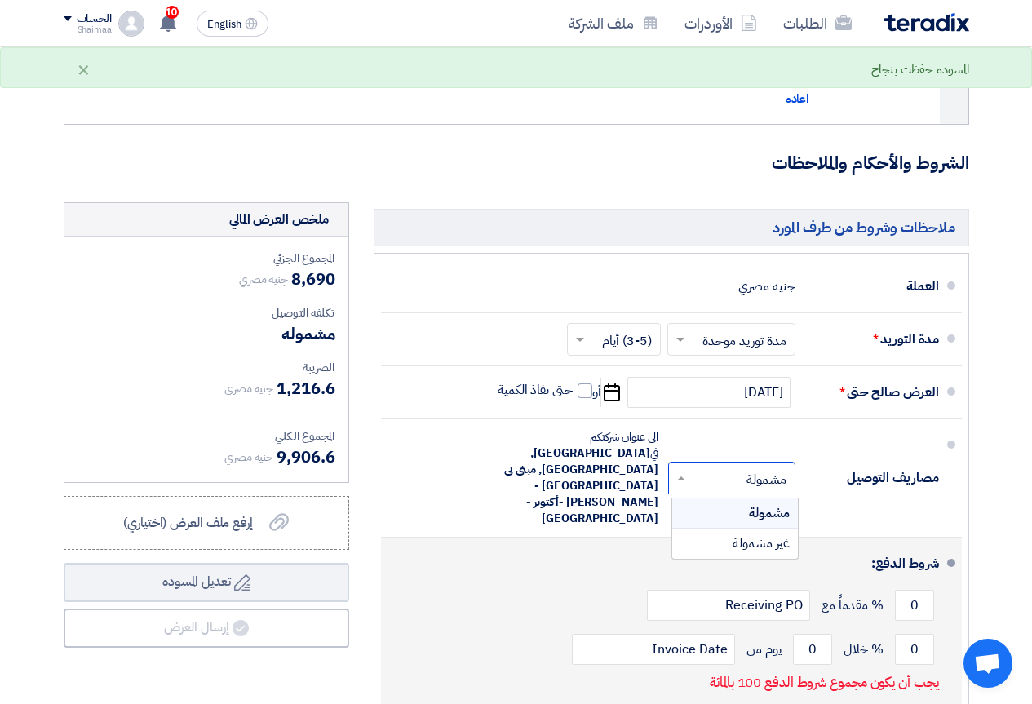
click at [575, 552] on div "شروط الدفع:" at bounding box center [673, 563] width 532 height 39
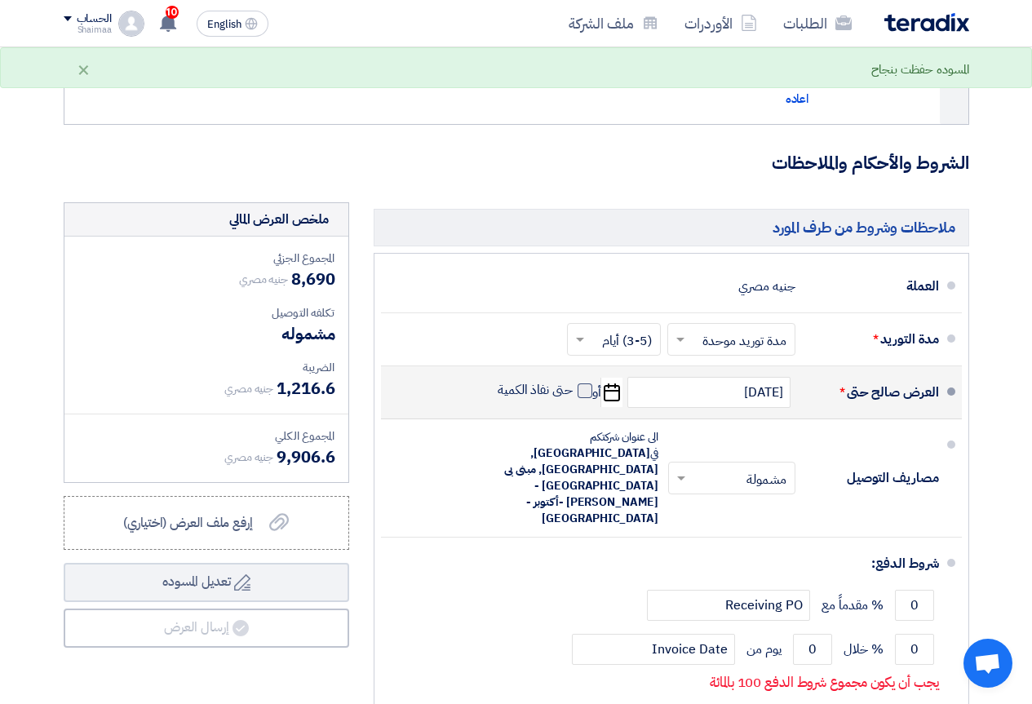
click at [588, 398] on span at bounding box center [584, 390] width 15 height 15
click at [573, 413] on input "حتى نفاذ الكمية" at bounding box center [533, 397] width 78 height 31
checkbox input "true"
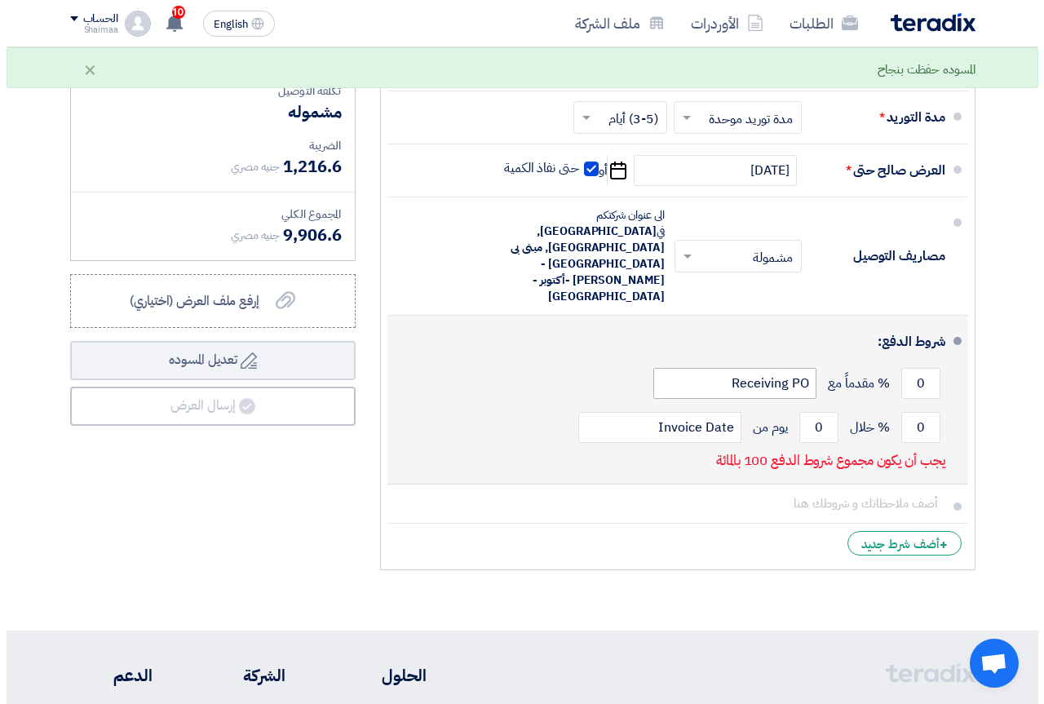
scroll to position [1387, 0]
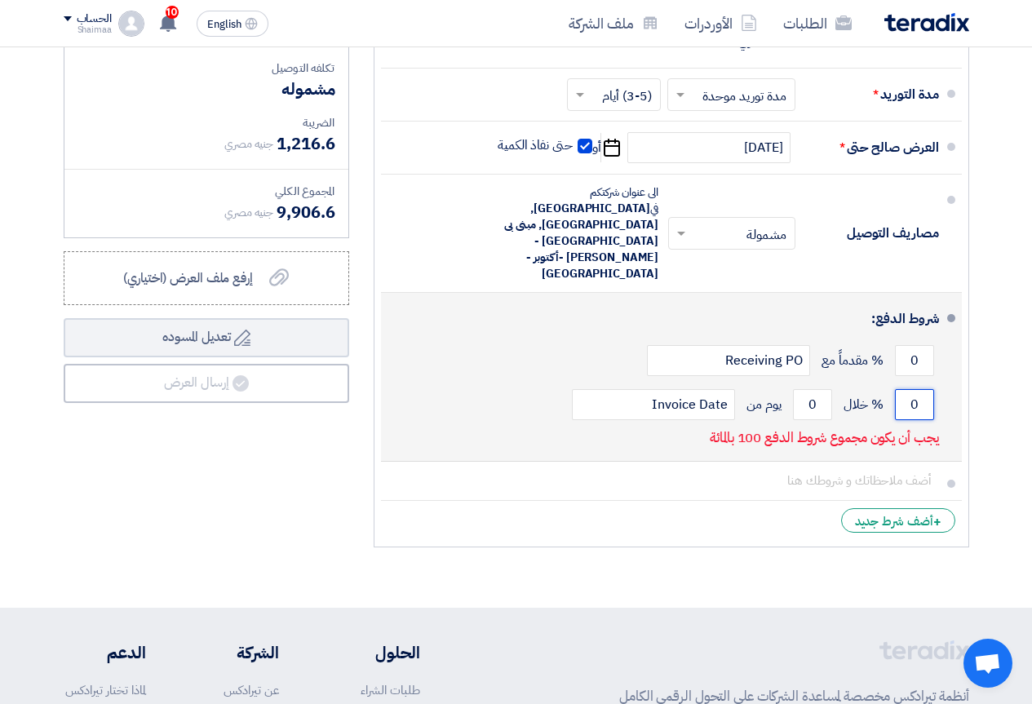
click at [939, 390] on li "شروط الدفع: 0 % مقدماً مع Receiving PO 0 % خلال 0 Invoice Date" at bounding box center [671, 377] width 581 height 169
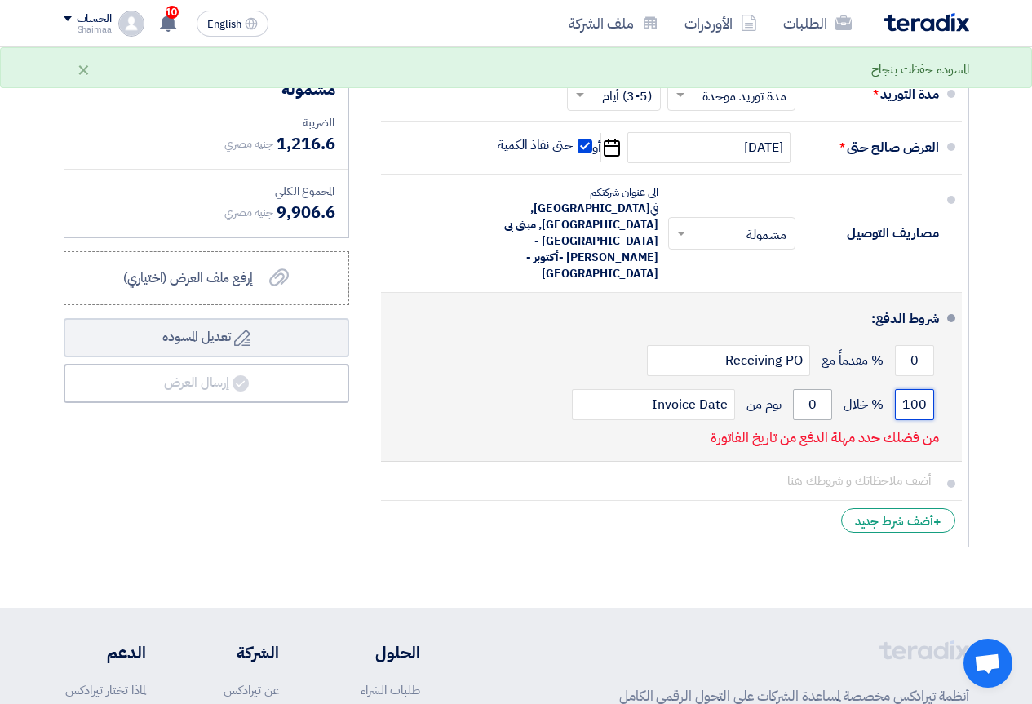
type input "100"
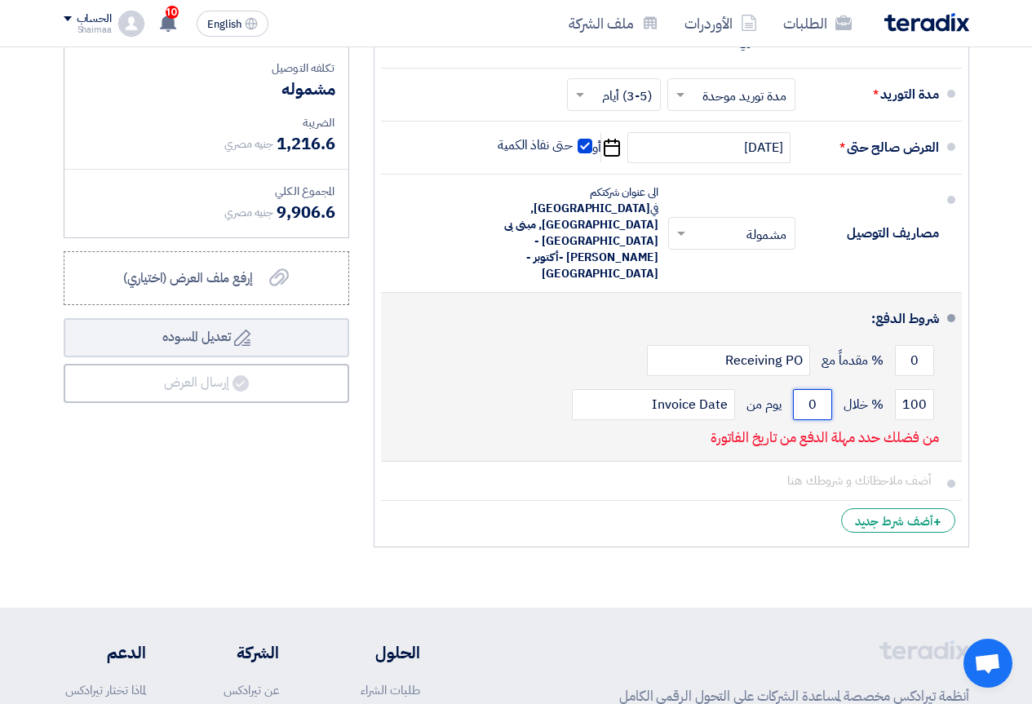
drag, startPoint x: 807, startPoint y: 379, endPoint x: 822, endPoint y: 380, distance: 14.7
click at [822, 389] on input "0" at bounding box center [812, 404] width 39 height 31
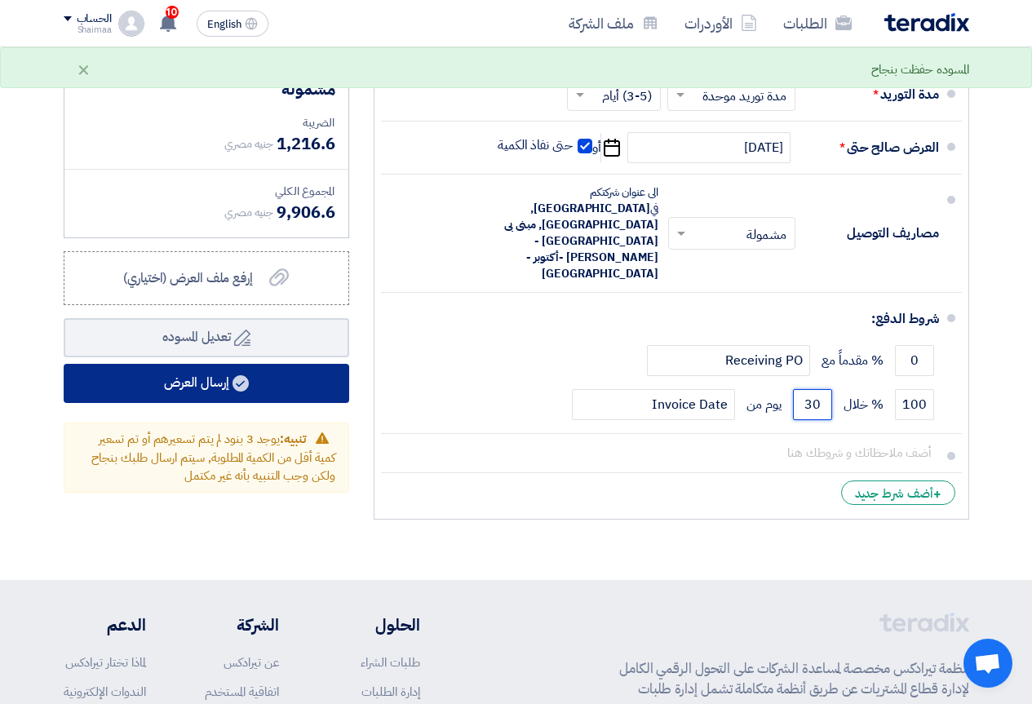
type input "30"
click at [239, 392] on use at bounding box center [240, 383] width 16 height 16
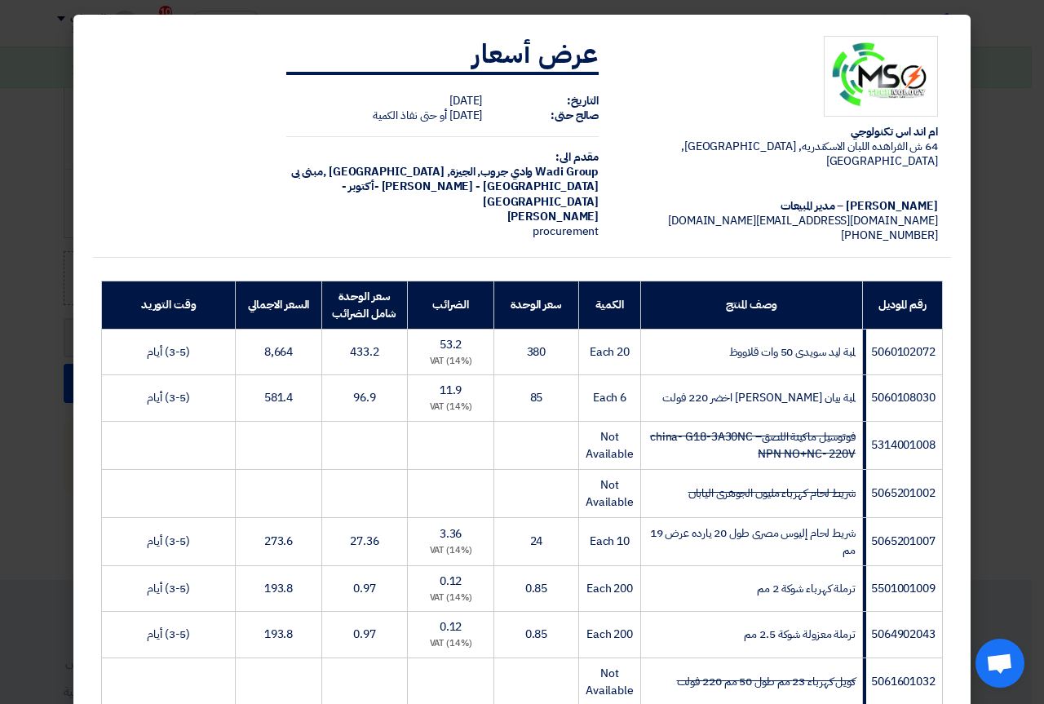
scroll to position [354, 0]
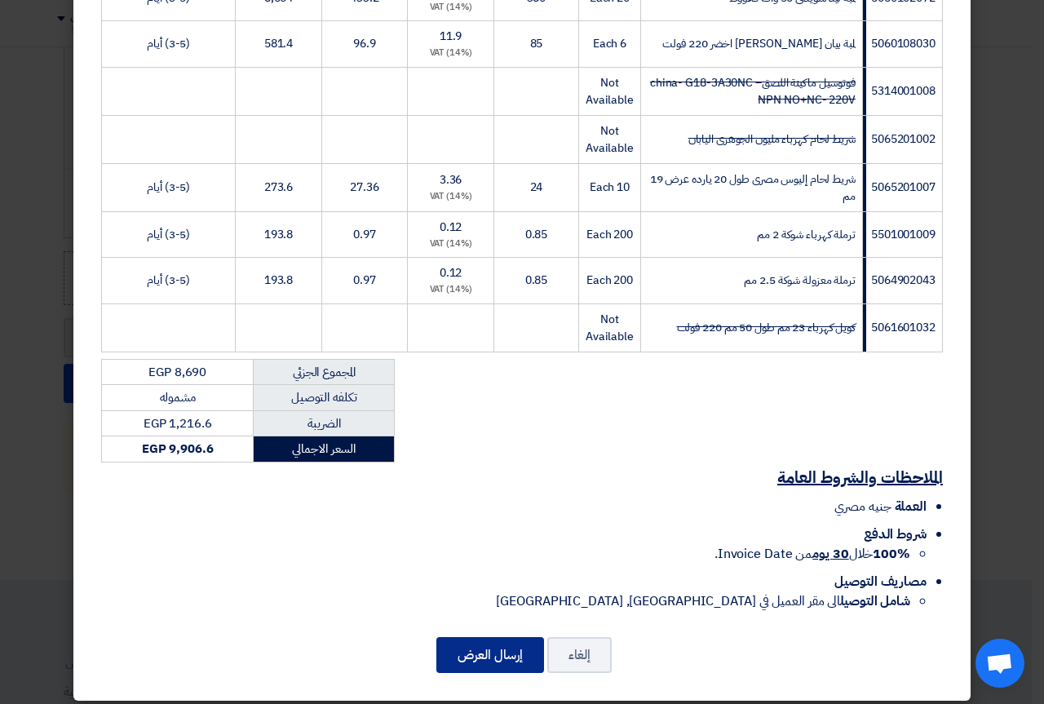
click at [456, 646] on button "إرسال العرض" at bounding box center [490, 655] width 108 height 36
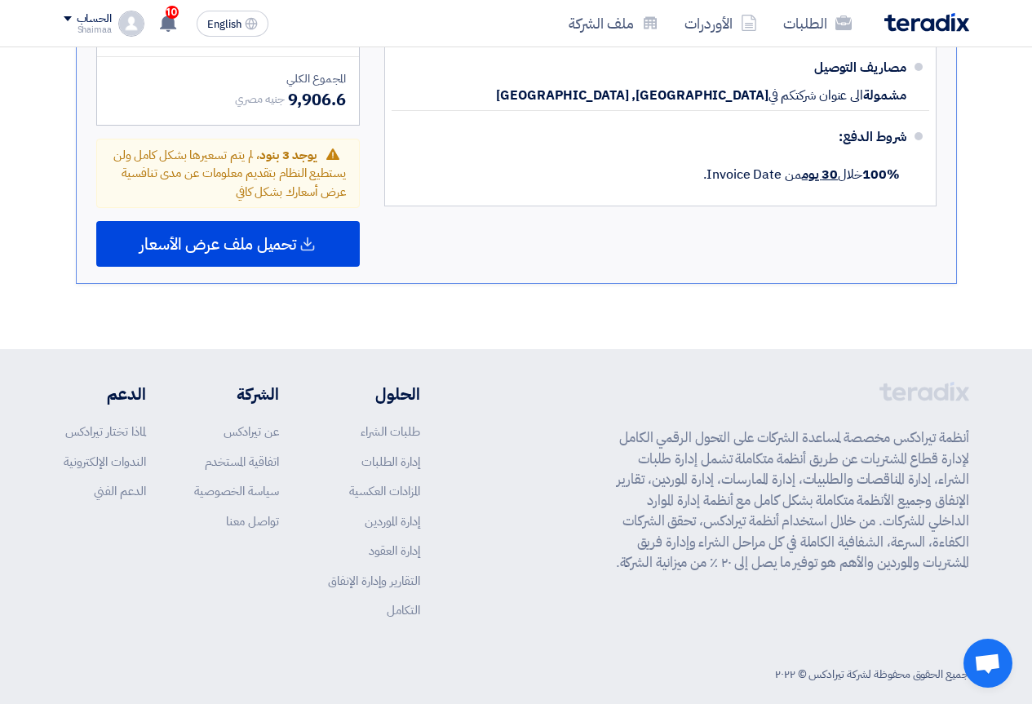
scroll to position [1422, 0]
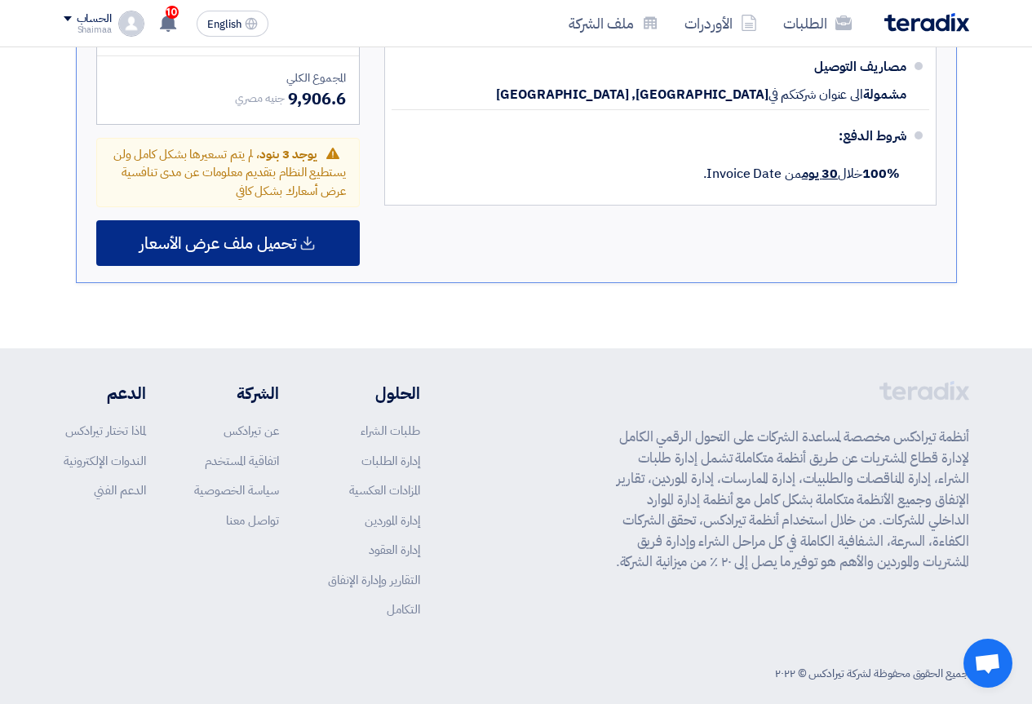
click at [271, 236] on span "تحميل ملف عرض الأسعار" at bounding box center [217, 243] width 157 height 15
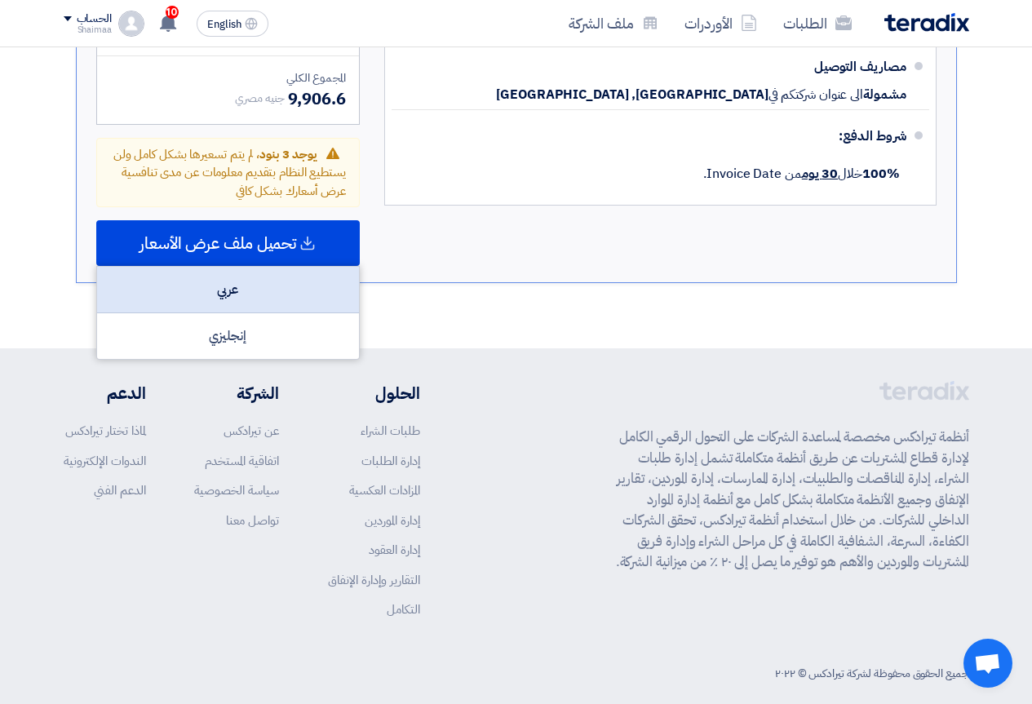
click at [266, 273] on div "عربي" at bounding box center [228, 290] width 262 height 46
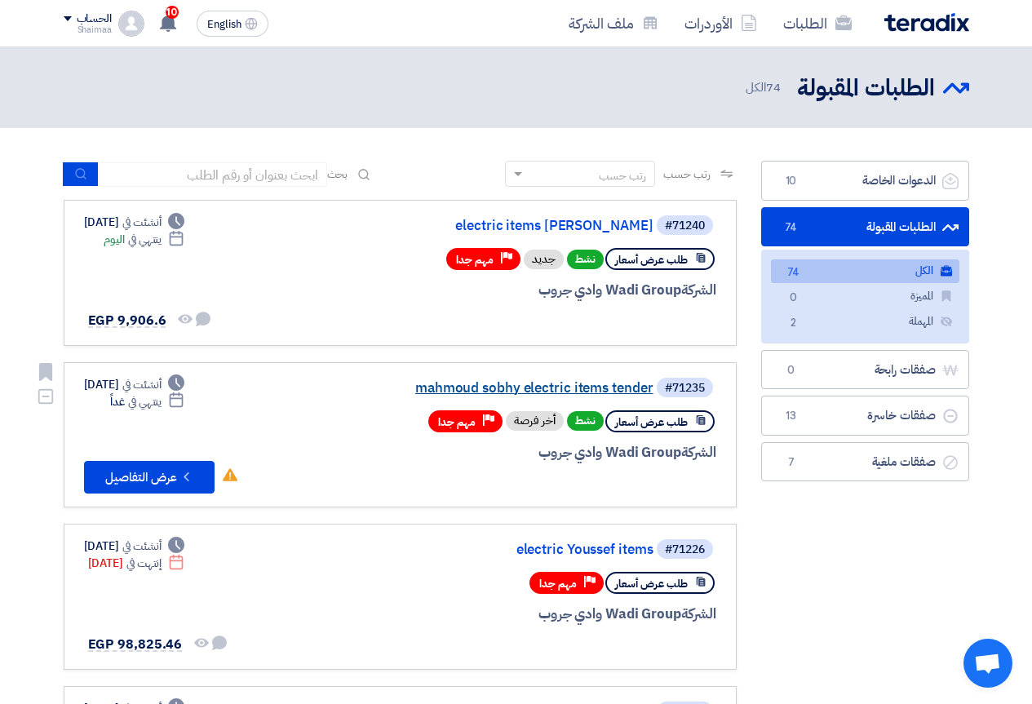
click at [584, 387] on link "mahmoud sobhy electric items tender" at bounding box center [490, 388] width 326 height 15
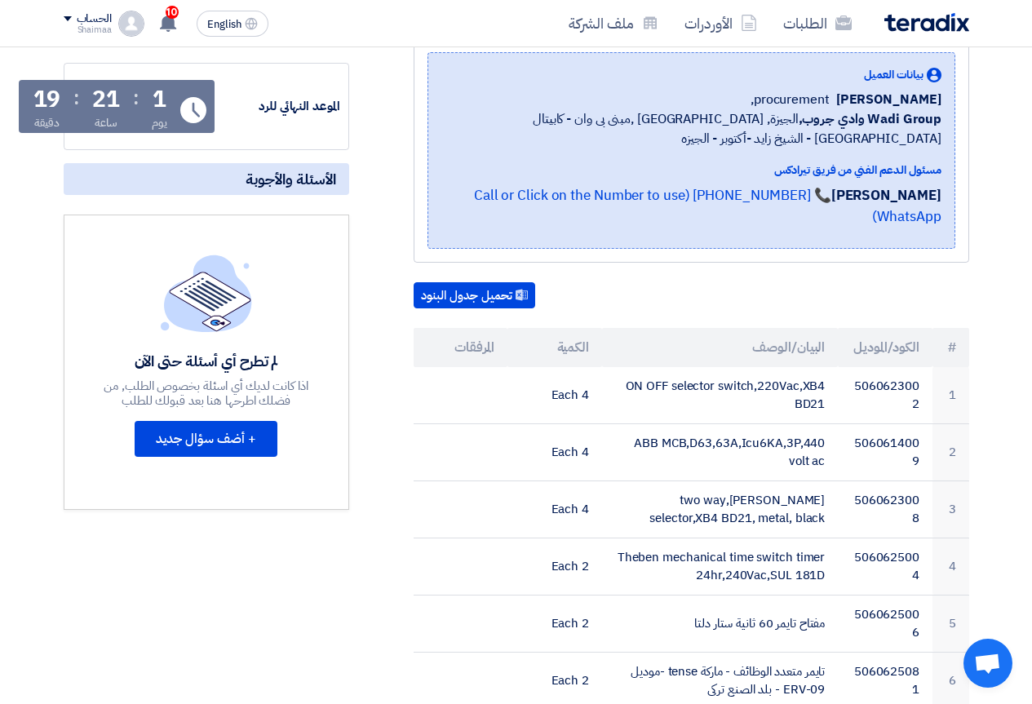
scroll to position [245, 0]
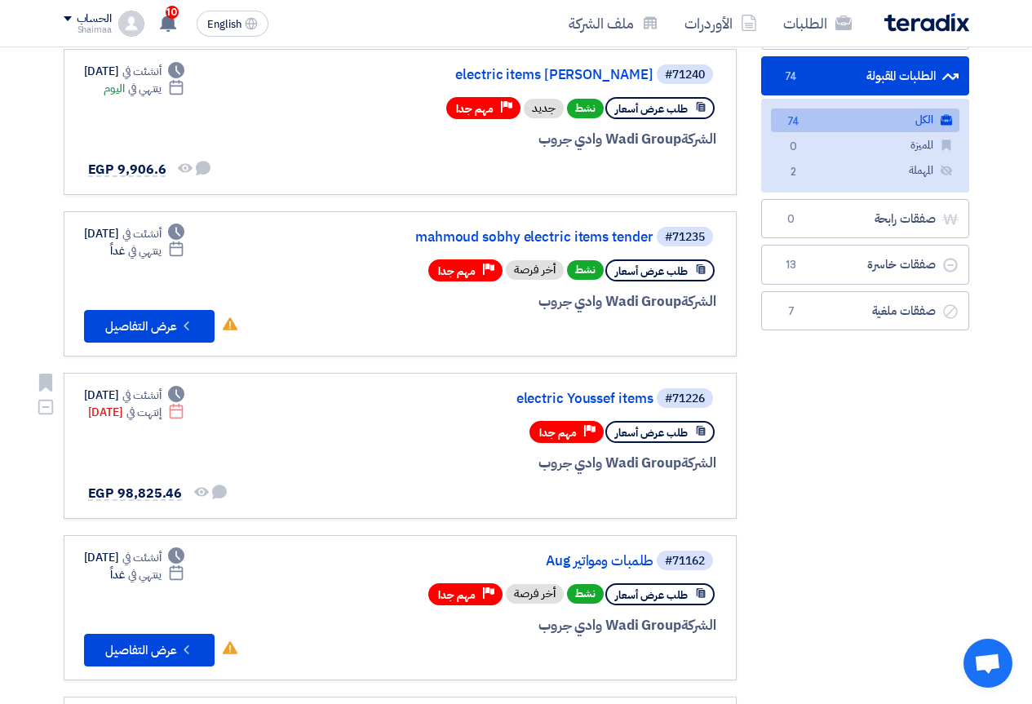
scroll to position [163, 0]
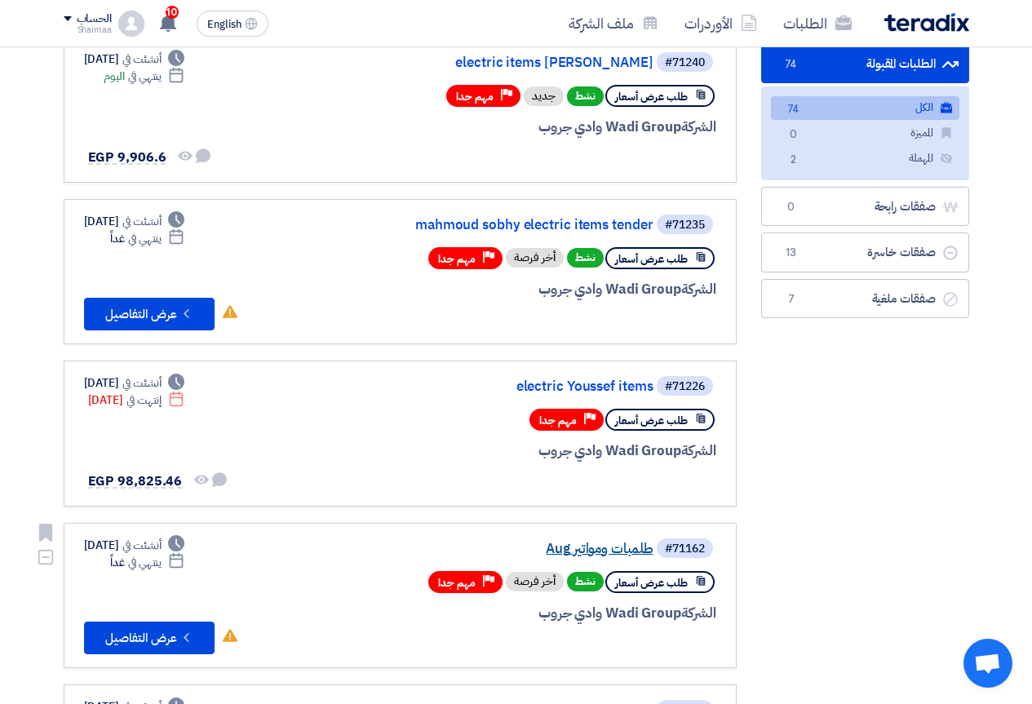
click at [634, 551] on link "طلمبات ومواتير Aug" at bounding box center [490, 549] width 326 height 15
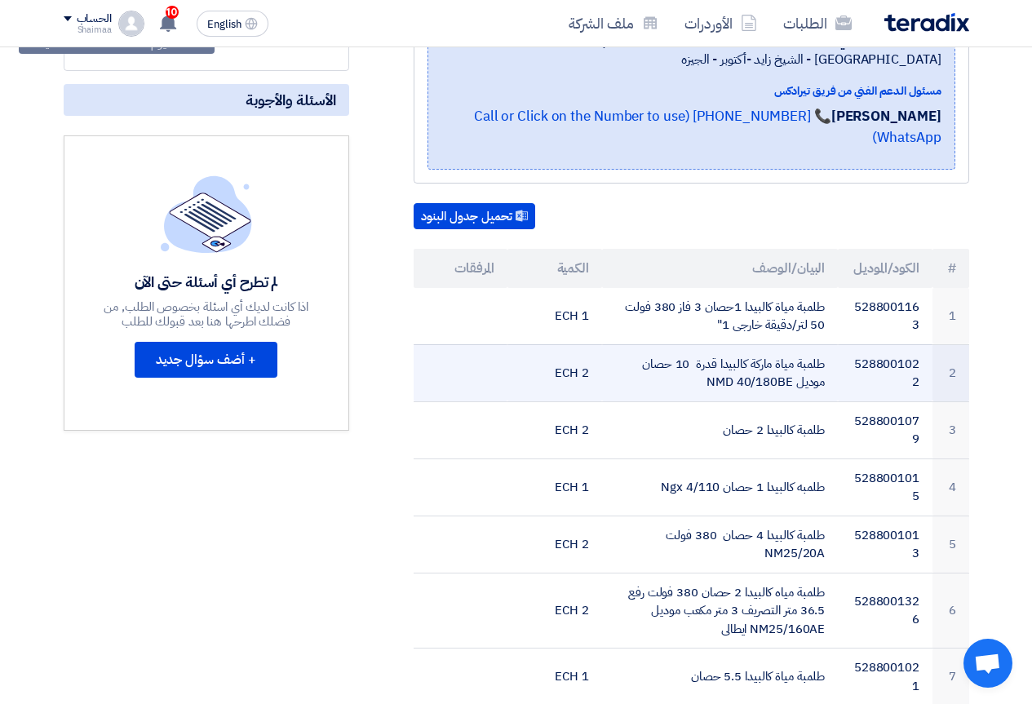
scroll to position [326, 0]
